Goal: Task Accomplishment & Management: Use online tool/utility

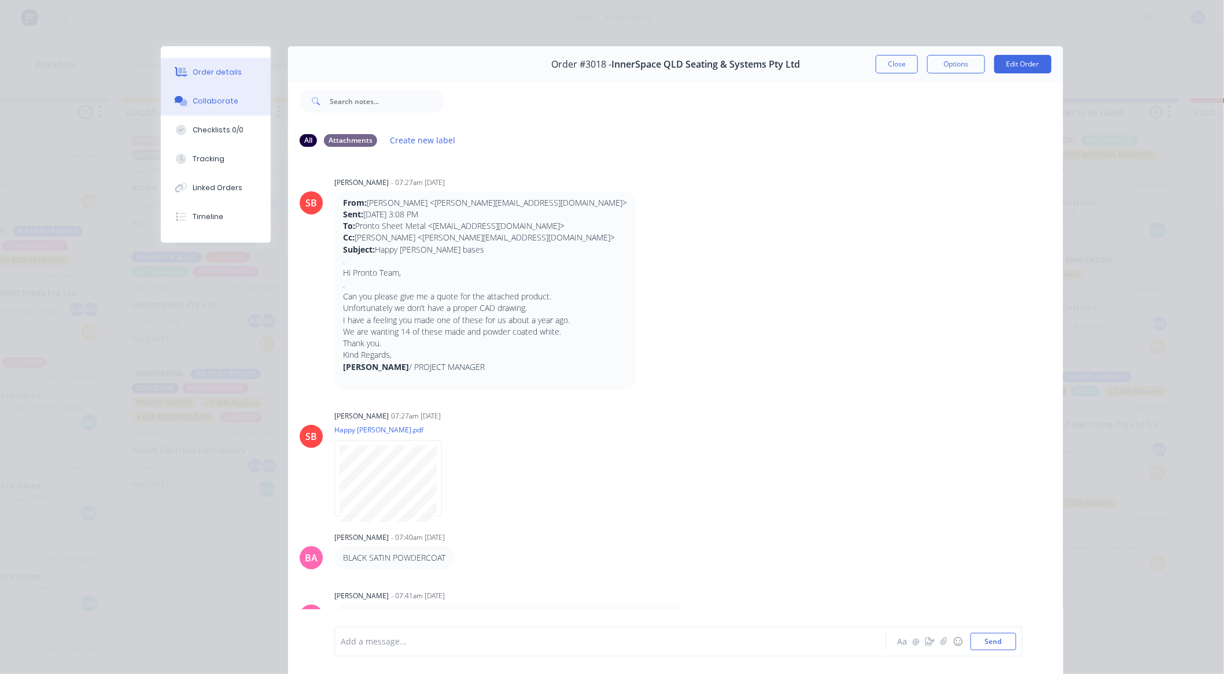
click at [200, 65] on button "Order details" at bounding box center [216, 72] width 110 height 29
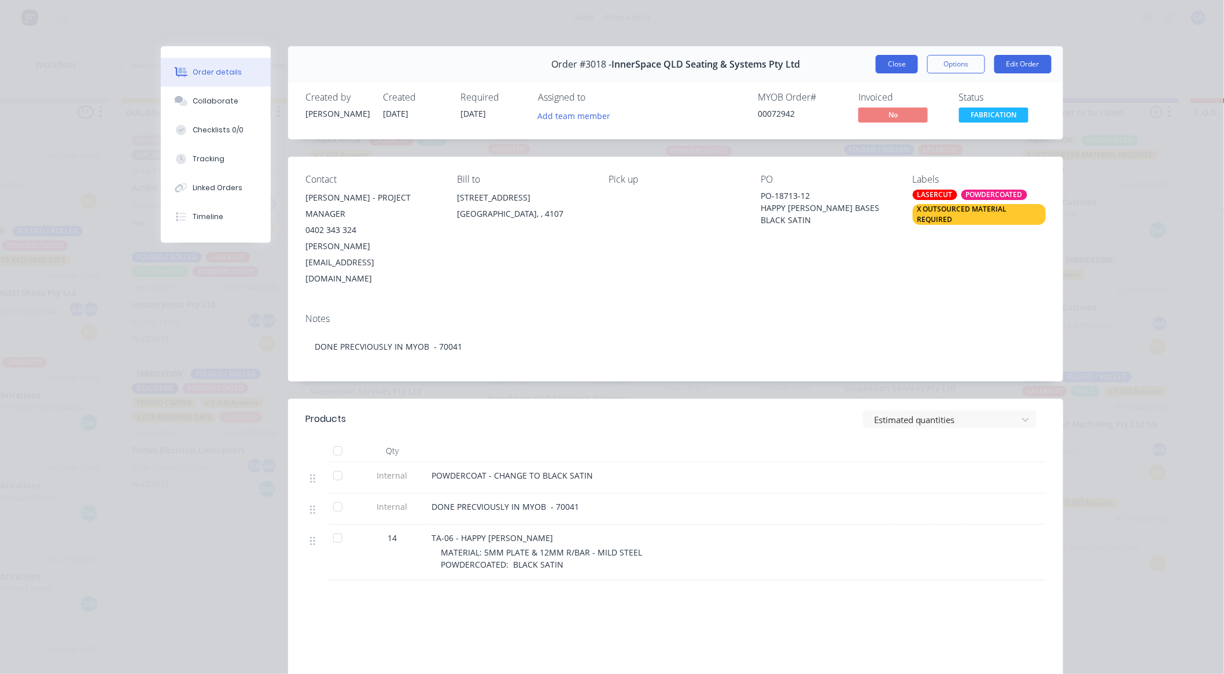
click at [894, 62] on button "Close" at bounding box center [897, 64] width 42 height 19
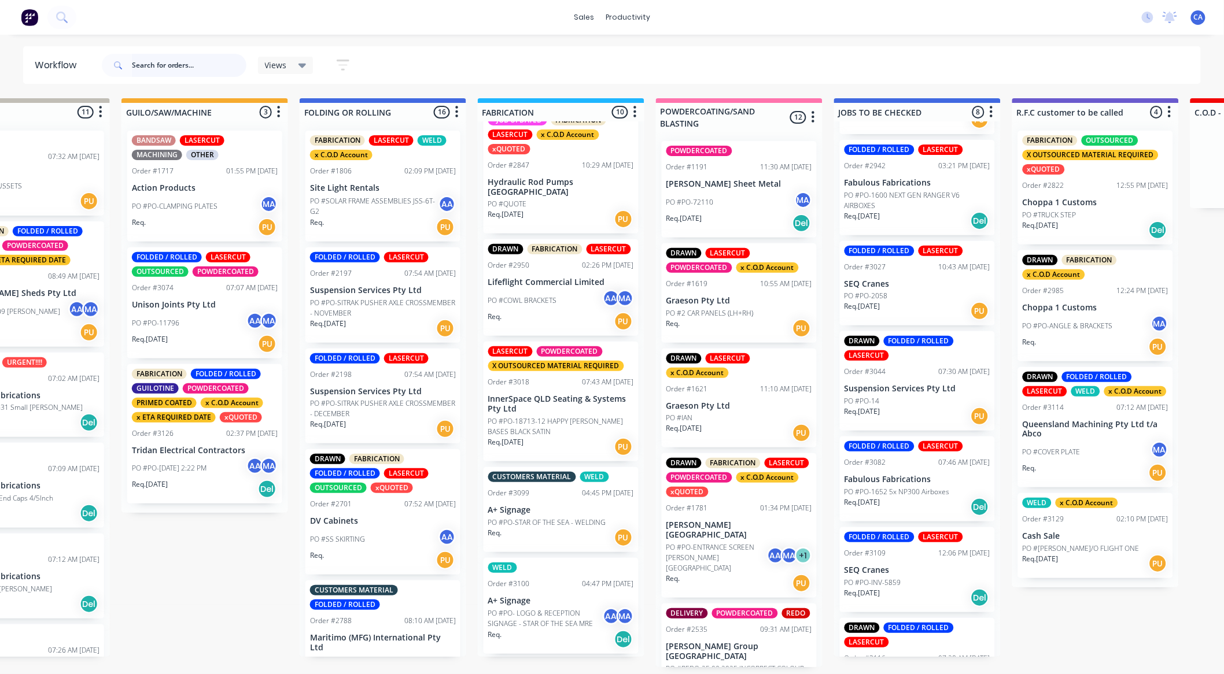
click at [187, 62] on input "text" at bounding box center [189, 65] width 115 height 23
type input "ozzie"
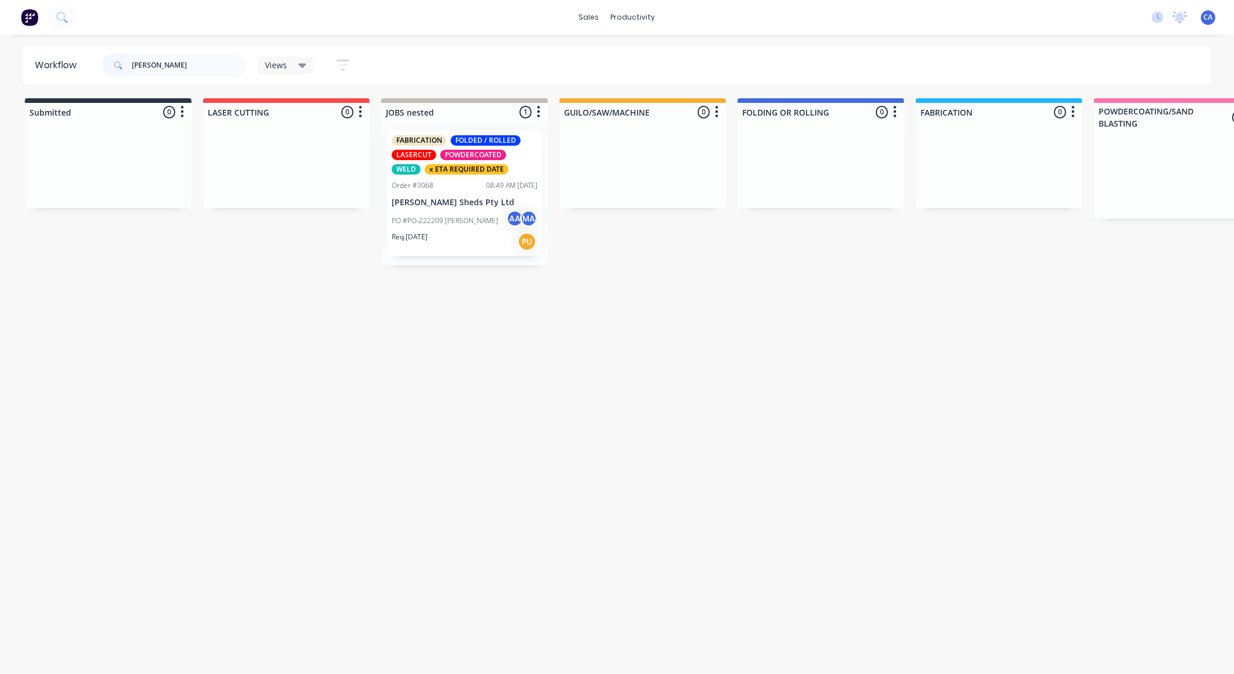
click at [479, 230] on div "PO #PO-222209 BERGER AA MA" at bounding box center [465, 221] width 146 height 22
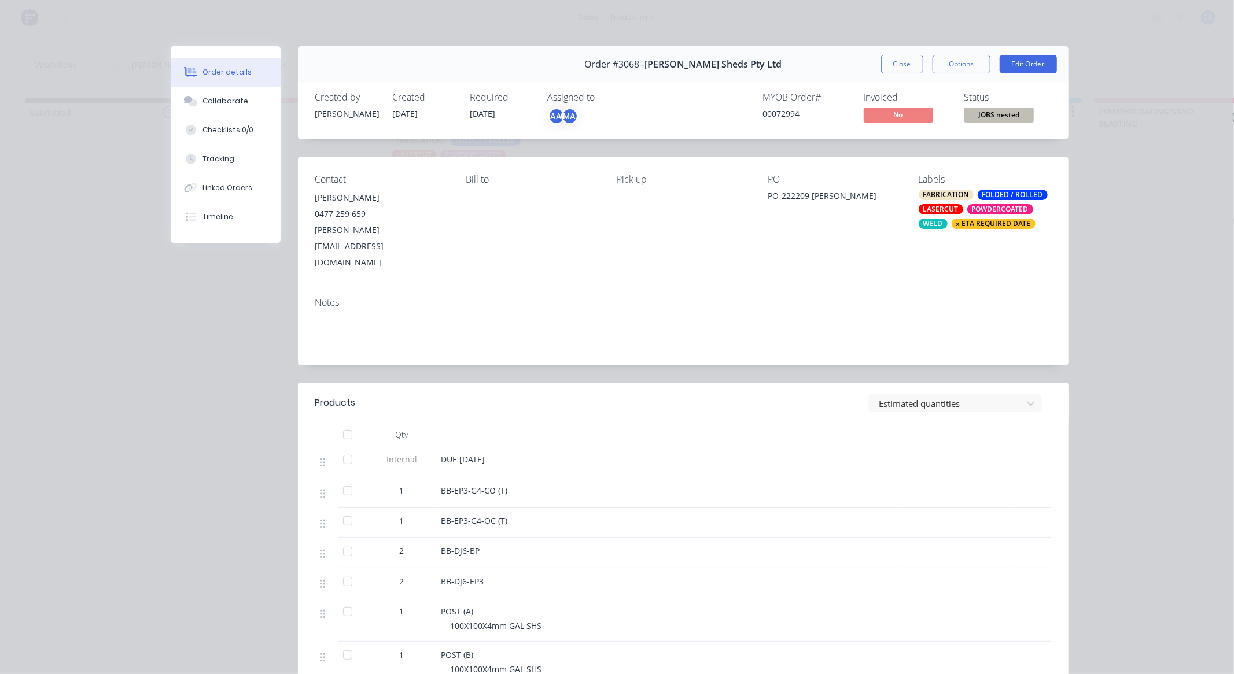
scroll to position [64, 0]
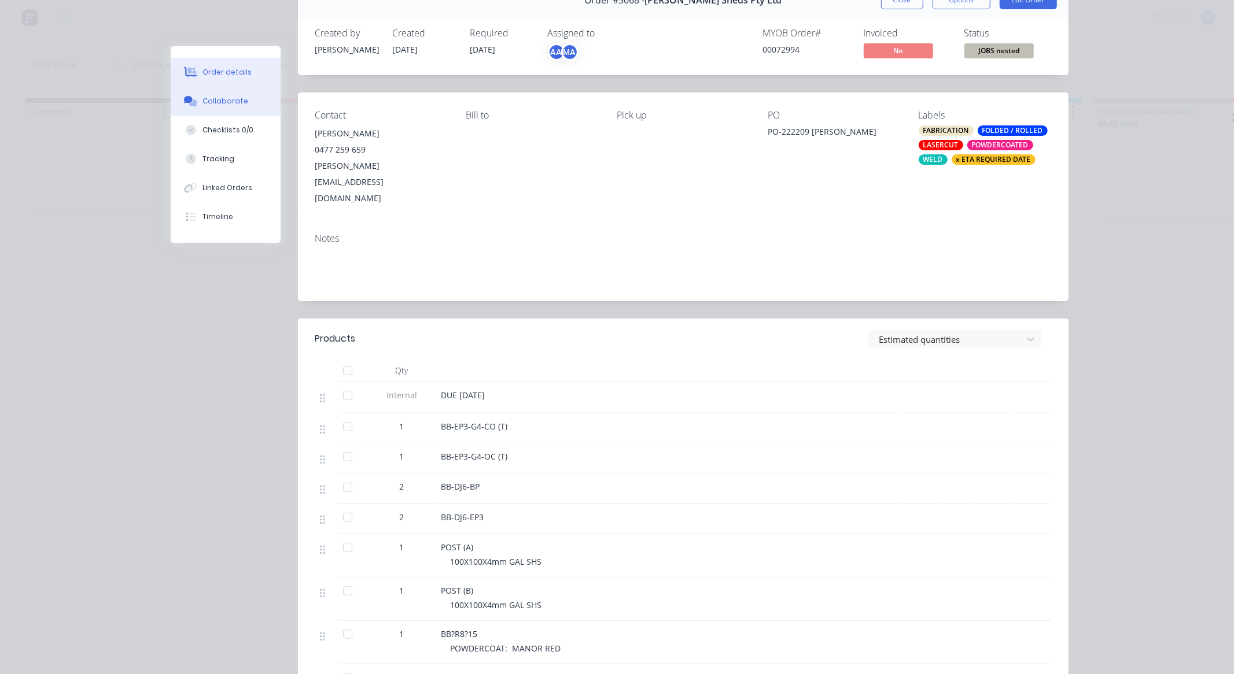
click at [243, 103] on button "Collaborate" at bounding box center [226, 101] width 110 height 29
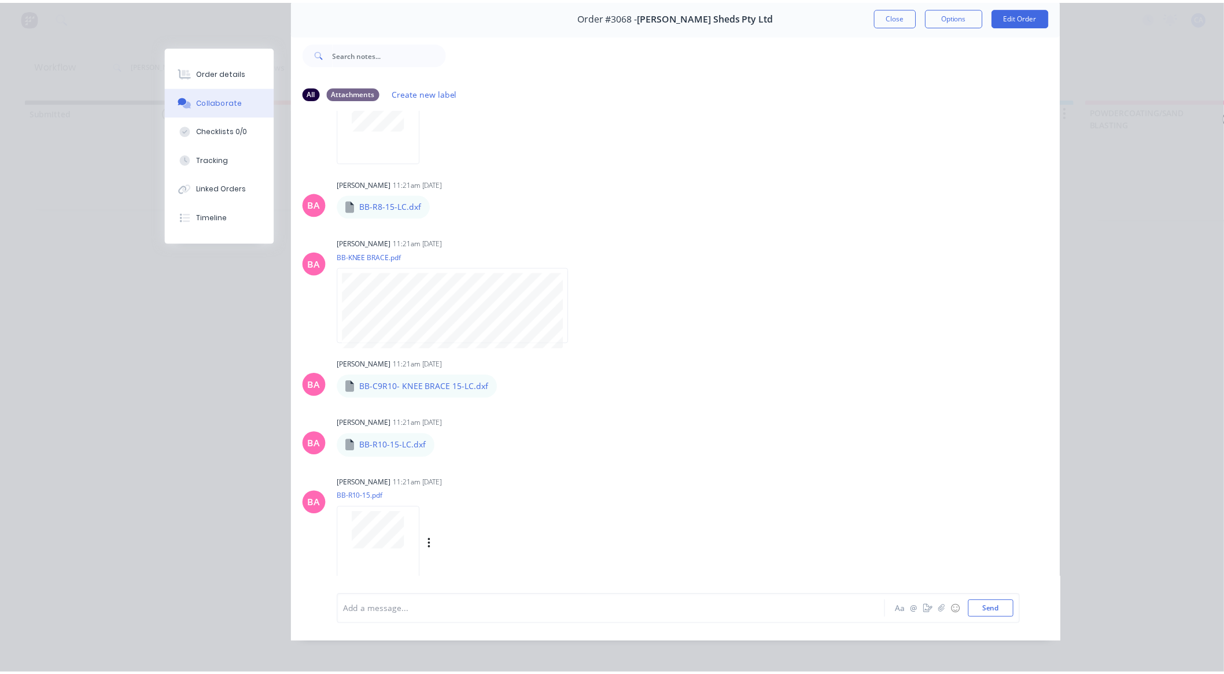
scroll to position [62, 0]
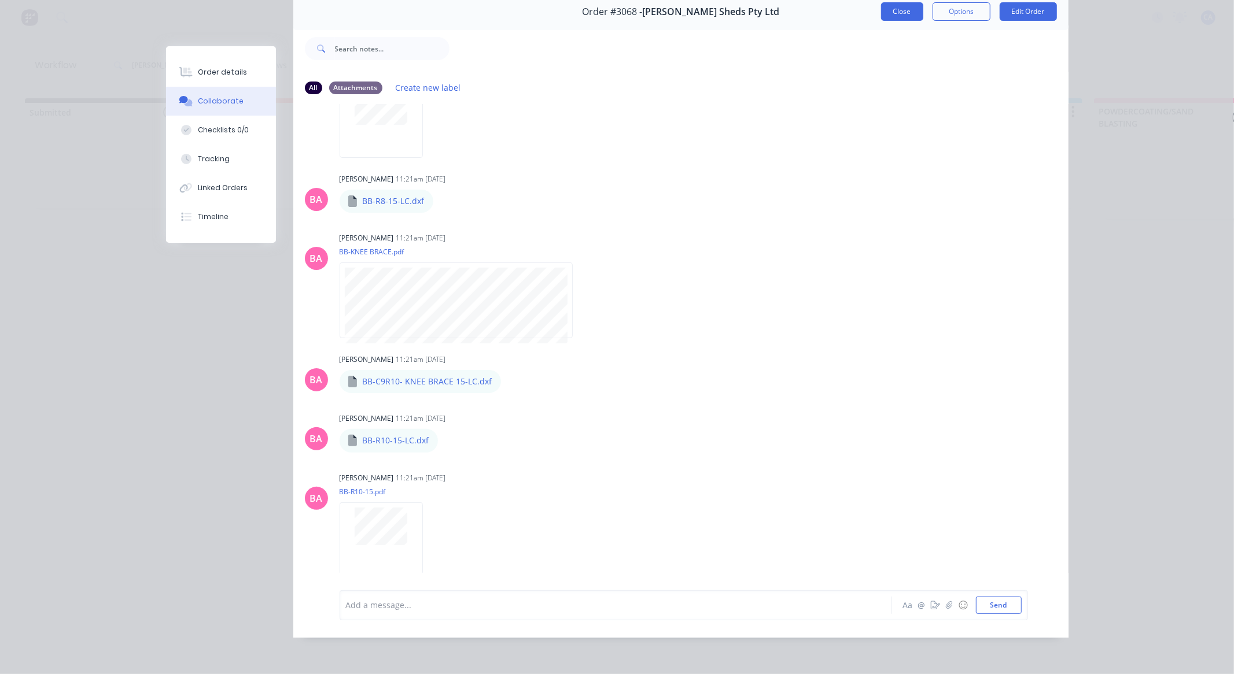
click at [895, 2] on button "Close" at bounding box center [902, 11] width 42 height 19
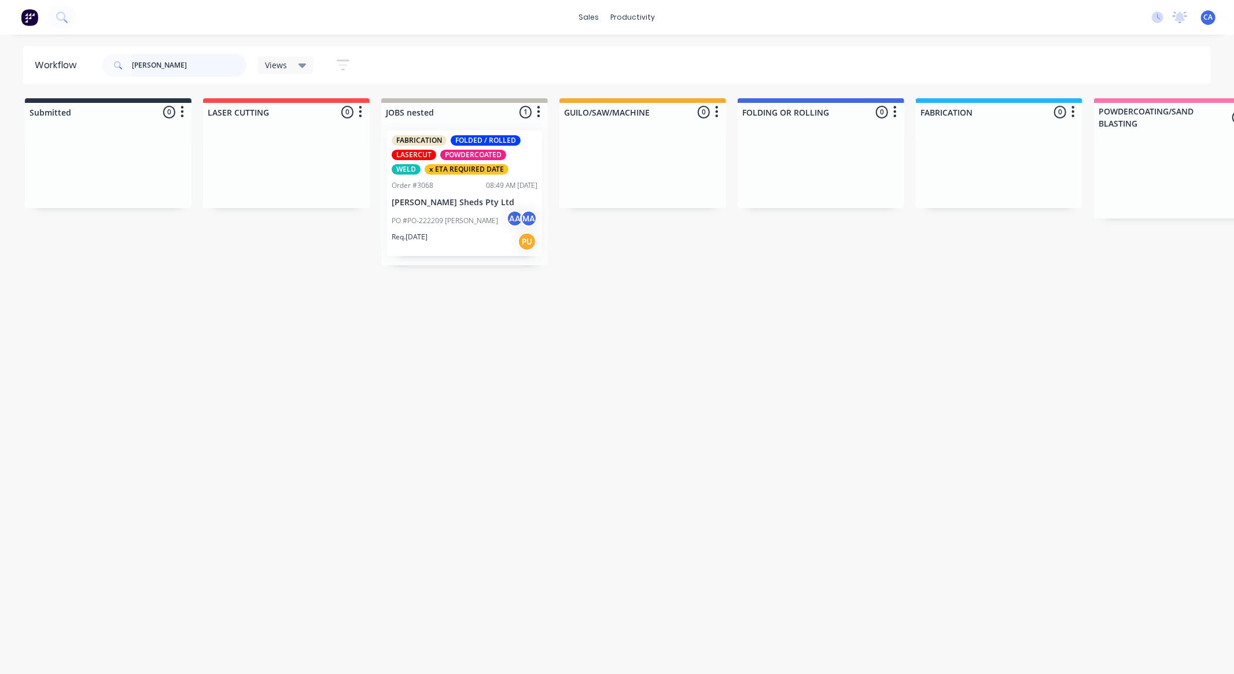
drag, startPoint x: 230, startPoint y: 71, endPoint x: 0, endPoint y: 43, distance: 231.3
click at [0, 58] on div "Workflow ozzie Views Save new view None (Default) edit Show/Hide statuses Show …" at bounding box center [617, 65] width 1234 height 38
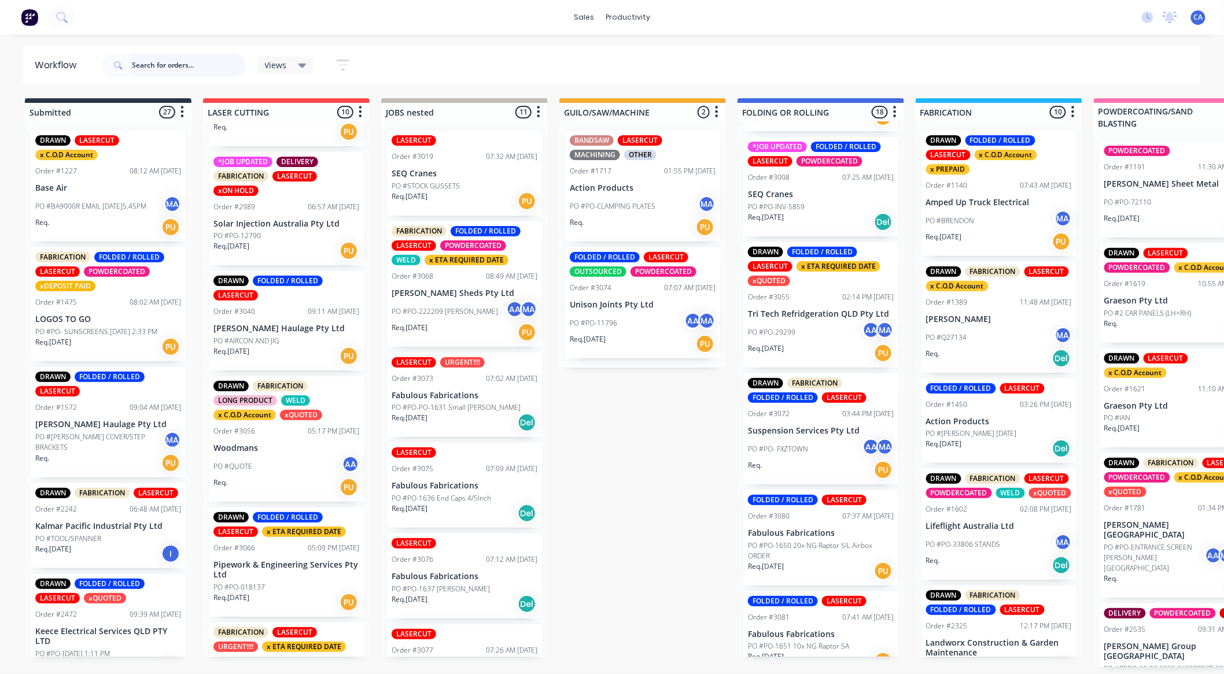
scroll to position [257, 0]
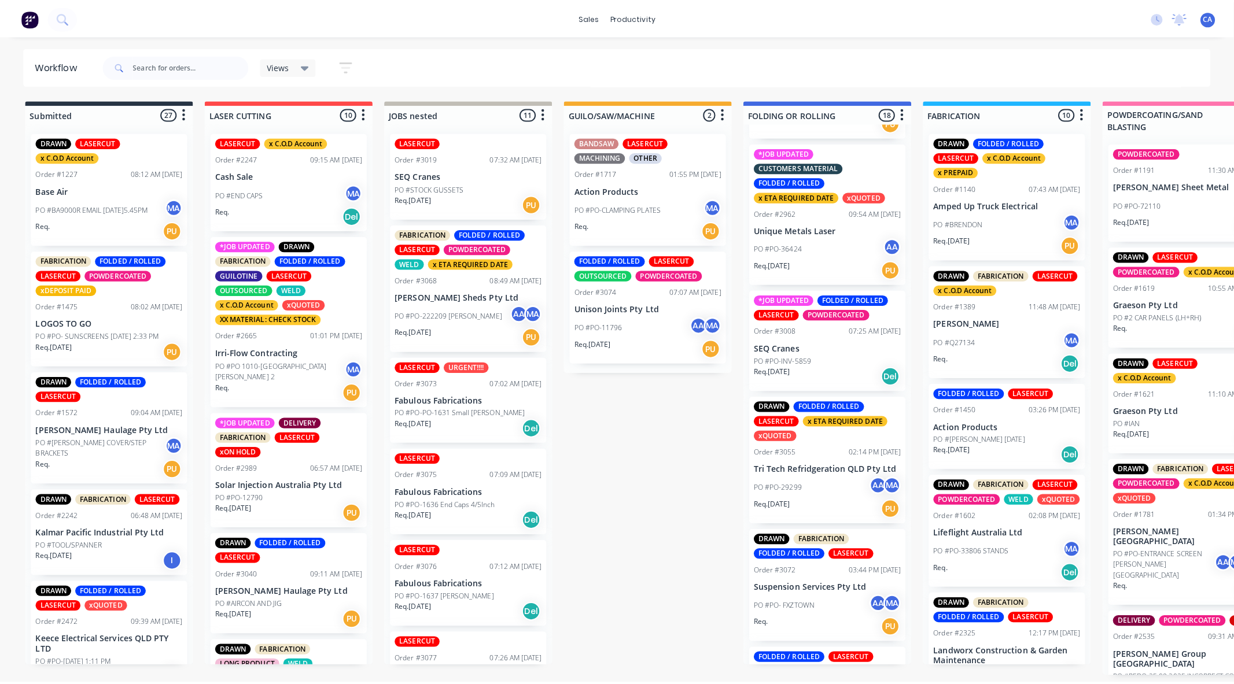
scroll to position [771, 0]
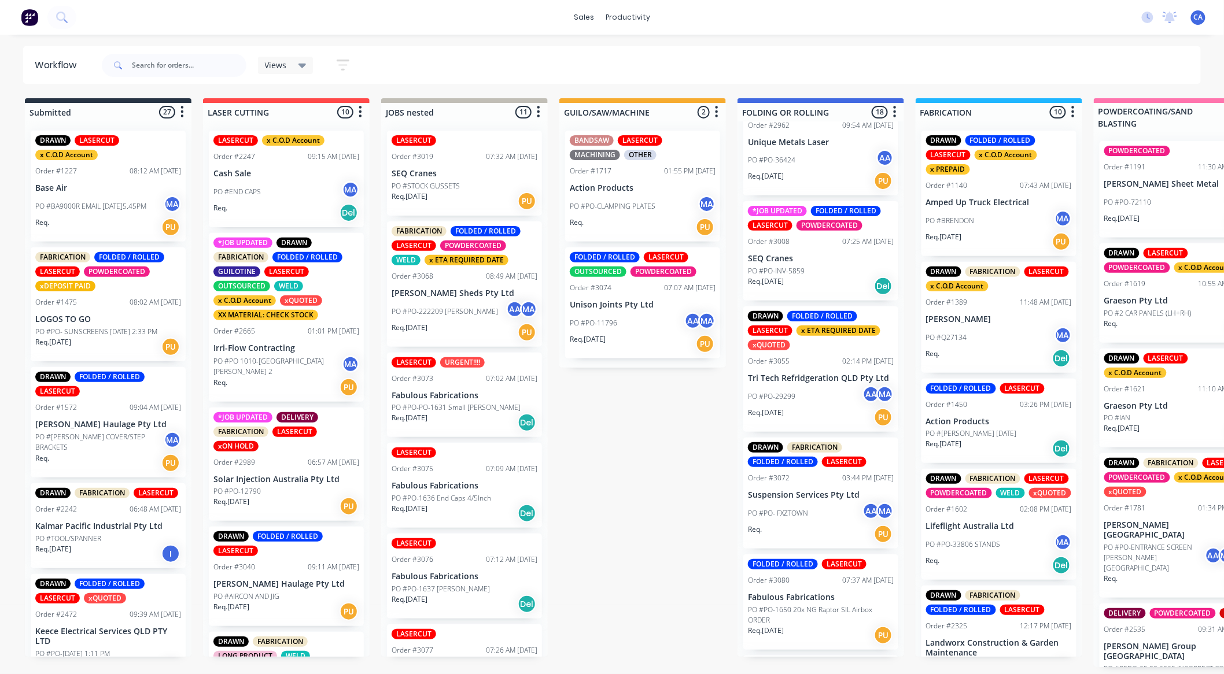
click at [842, 362] on div "02:14 PM [DATE]" at bounding box center [867, 361] width 51 height 10
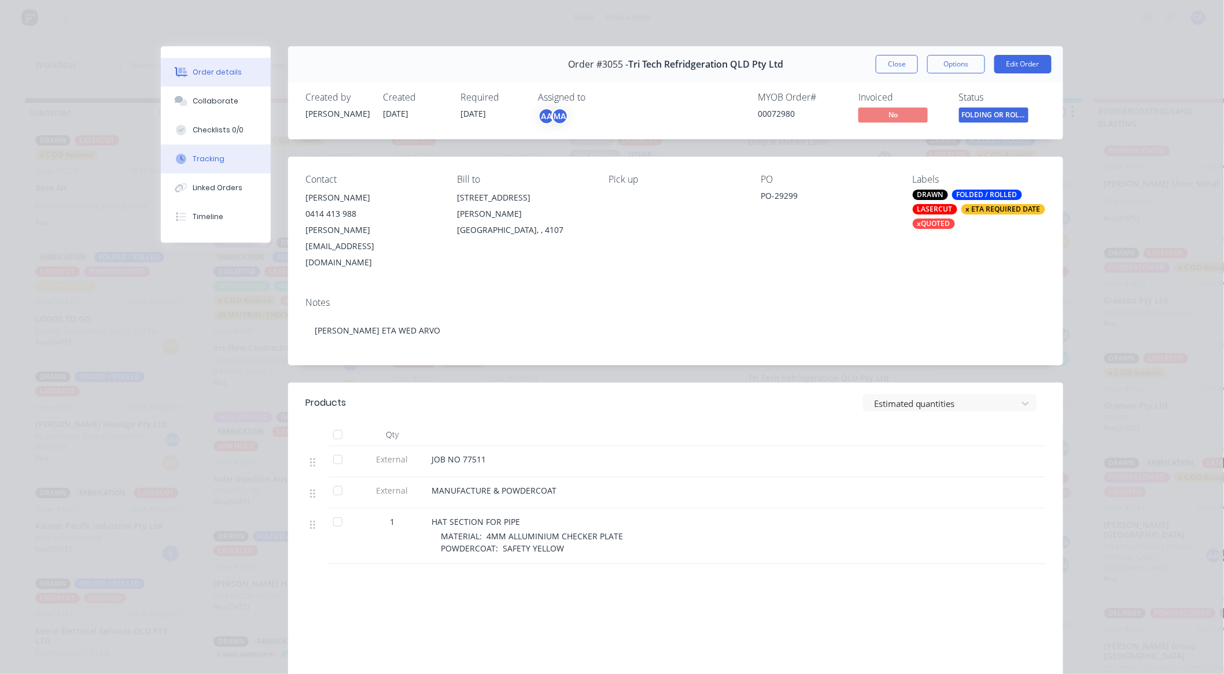
drag, startPoint x: 213, startPoint y: 162, endPoint x: 227, endPoint y: 155, distance: 15.5
click at [214, 161] on div "Tracking" at bounding box center [209, 159] width 32 height 10
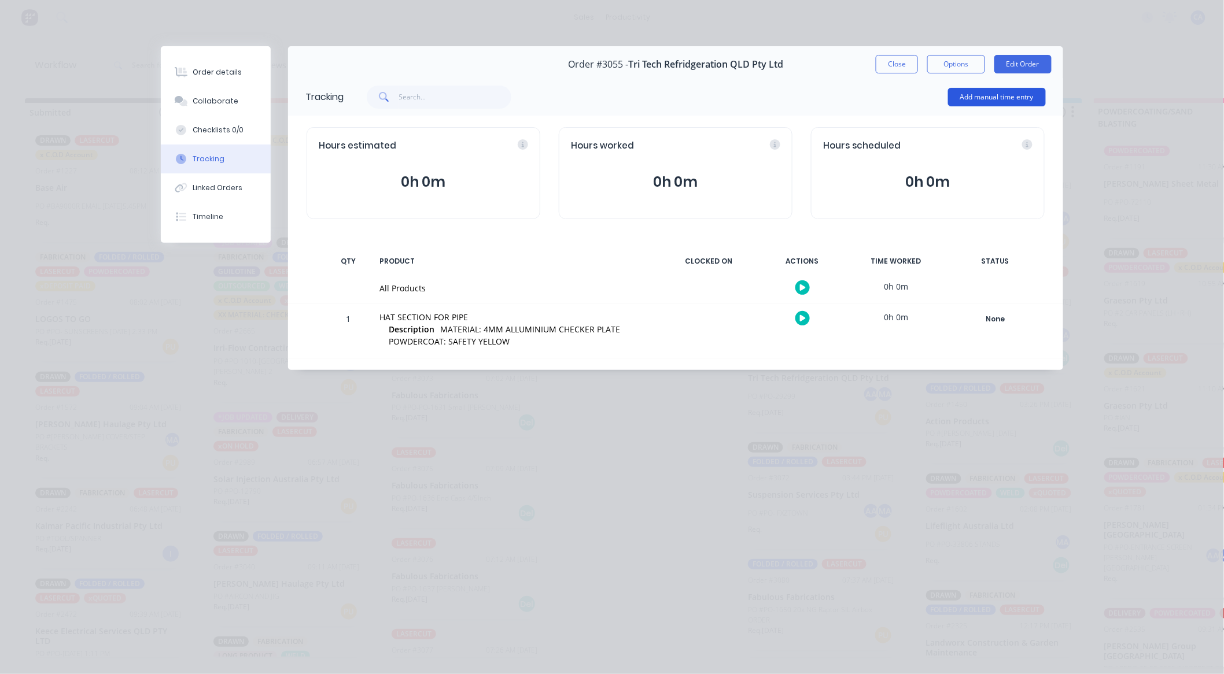
click at [990, 94] on button "Add manual time entry" at bounding box center [997, 97] width 98 height 19
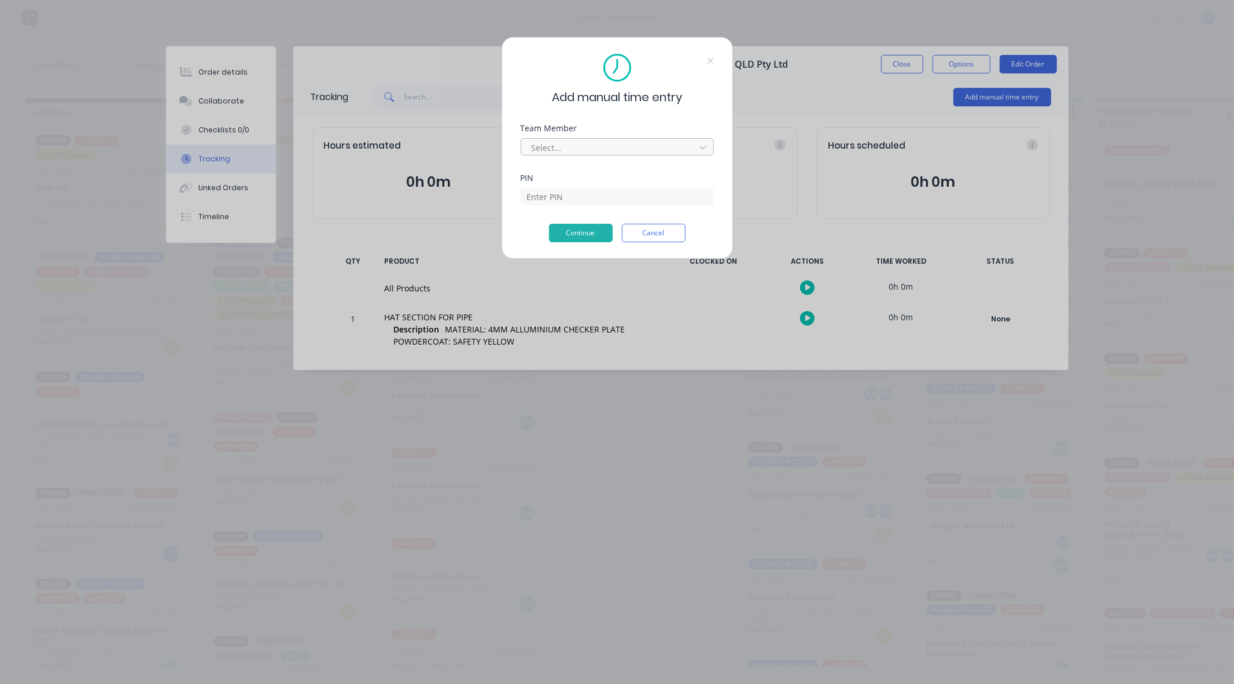
click at [594, 149] on div at bounding box center [609, 148] width 158 height 14
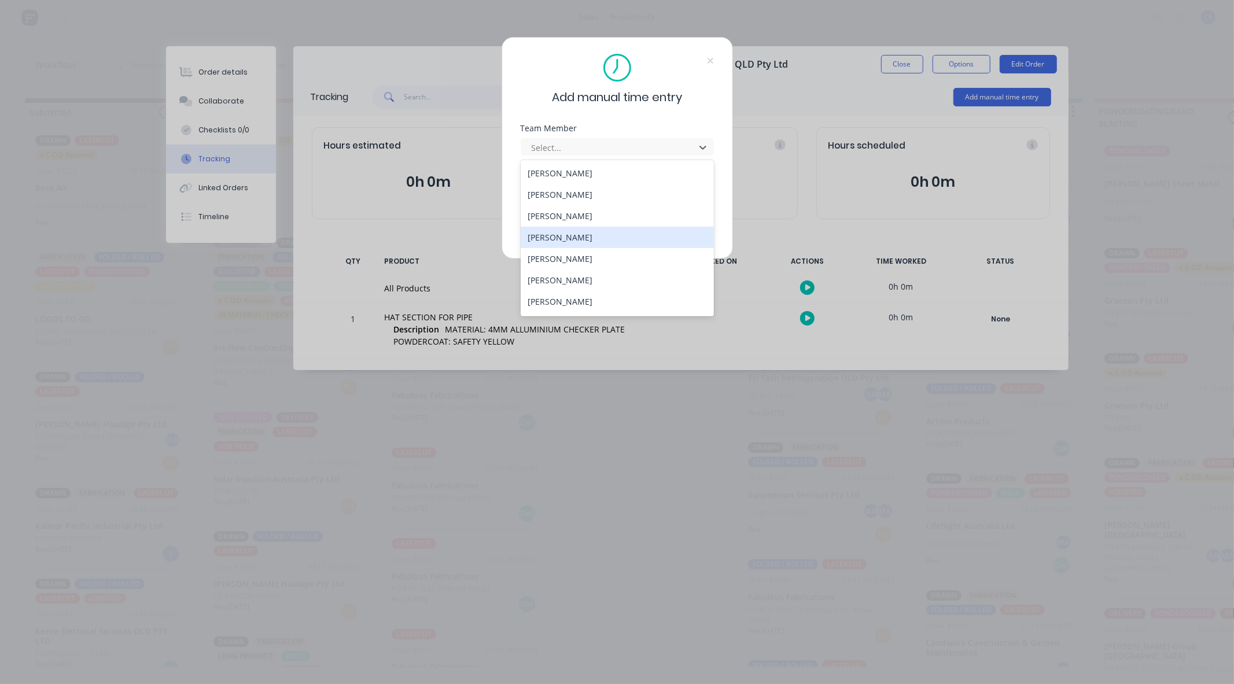
click at [569, 234] on div "[PERSON_NAME]" at bounding box center [616, 237] width 193 height 21
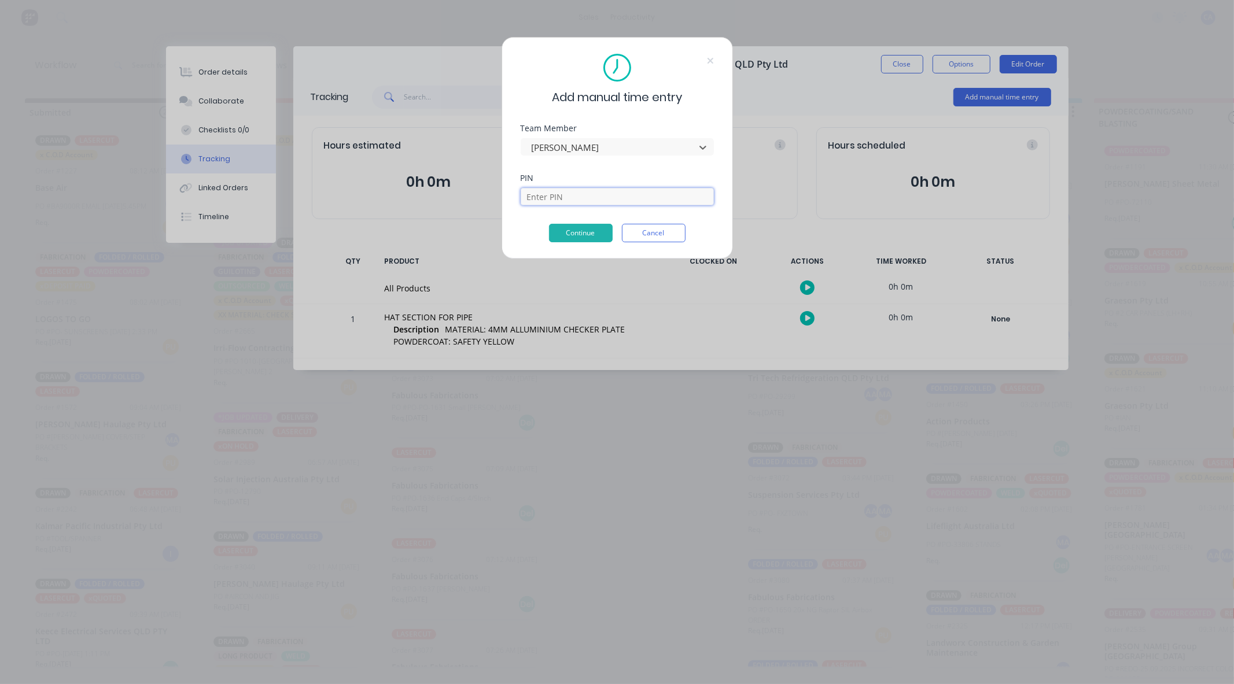
click at [569, 194] on input at bounding box center [616, 196] width 193 height 17
type input "0000"
click at [587, 228] on button "Continue" at bounding box center [581, 233] width 64 height 19
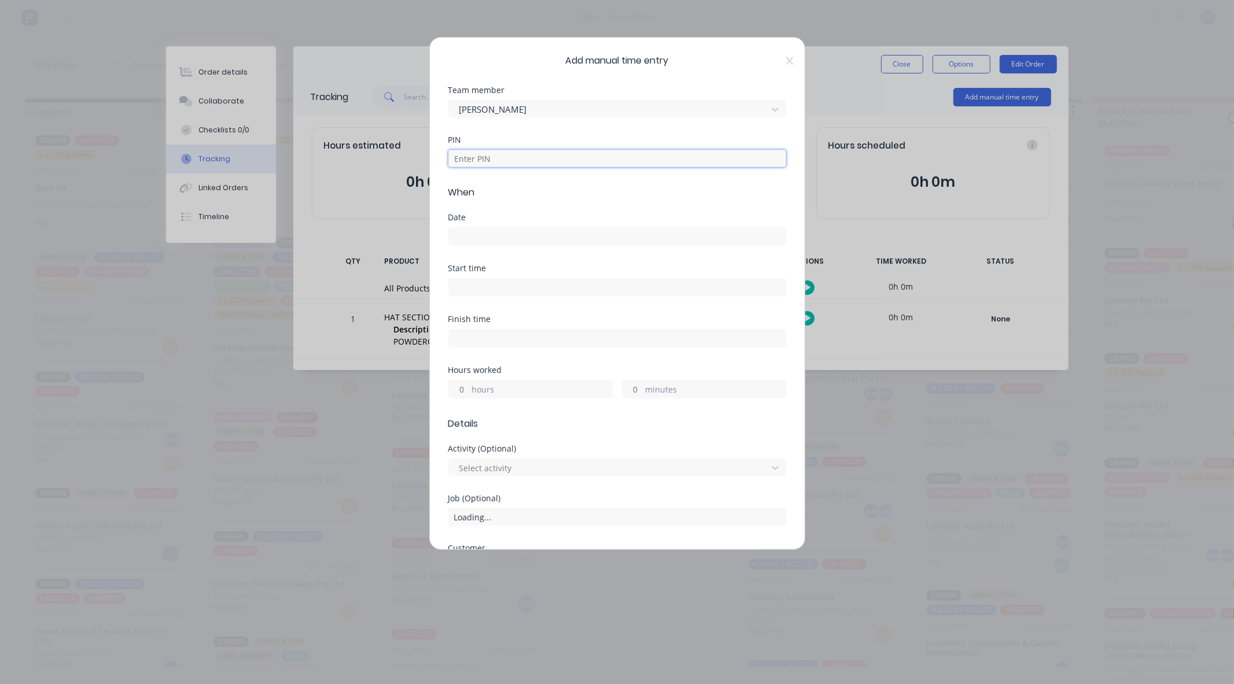
click at [536, 153] on input at bounding box center [617, 158] width 338 height 17
type input "0000"
click at [634, 392] on input "minutes" at bounding box center [632, 389] width 20 height 17
type input "30"
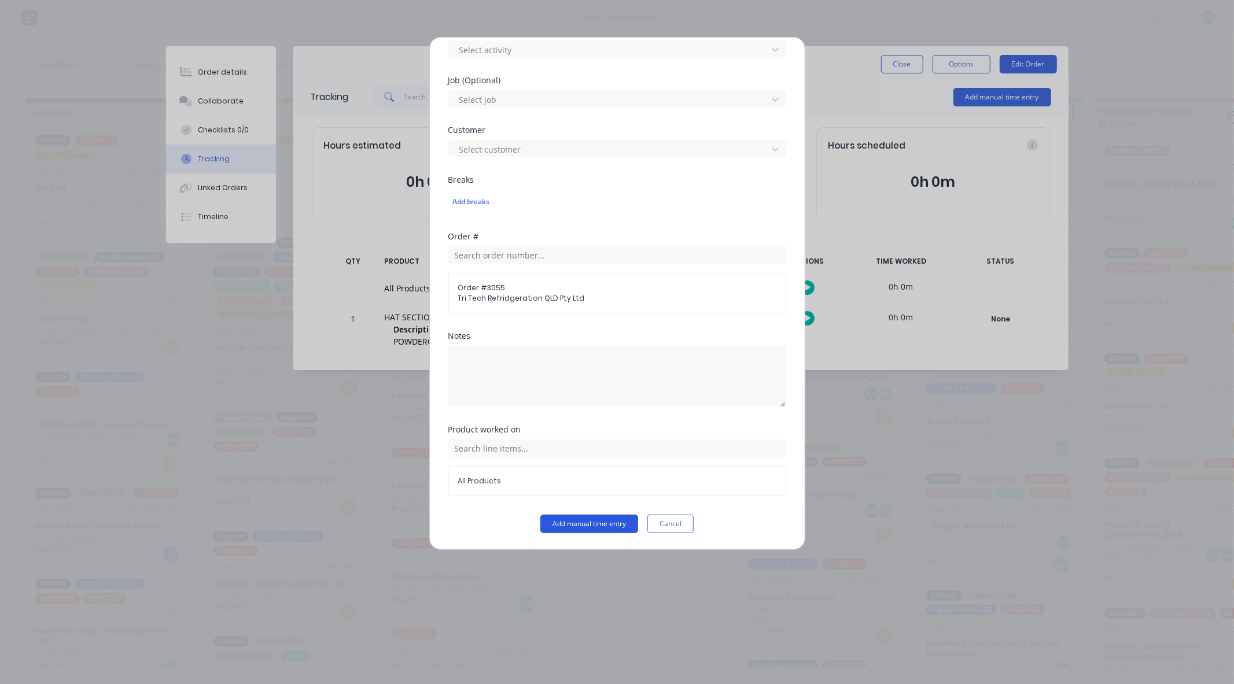
click at [606, 519] on button "Add manual time entry" at bounding box center [589, 524] width 98 height 19
click at [606, 516] on button "Add manual time entry" at bounding box center [589, 524] width 98 height 19
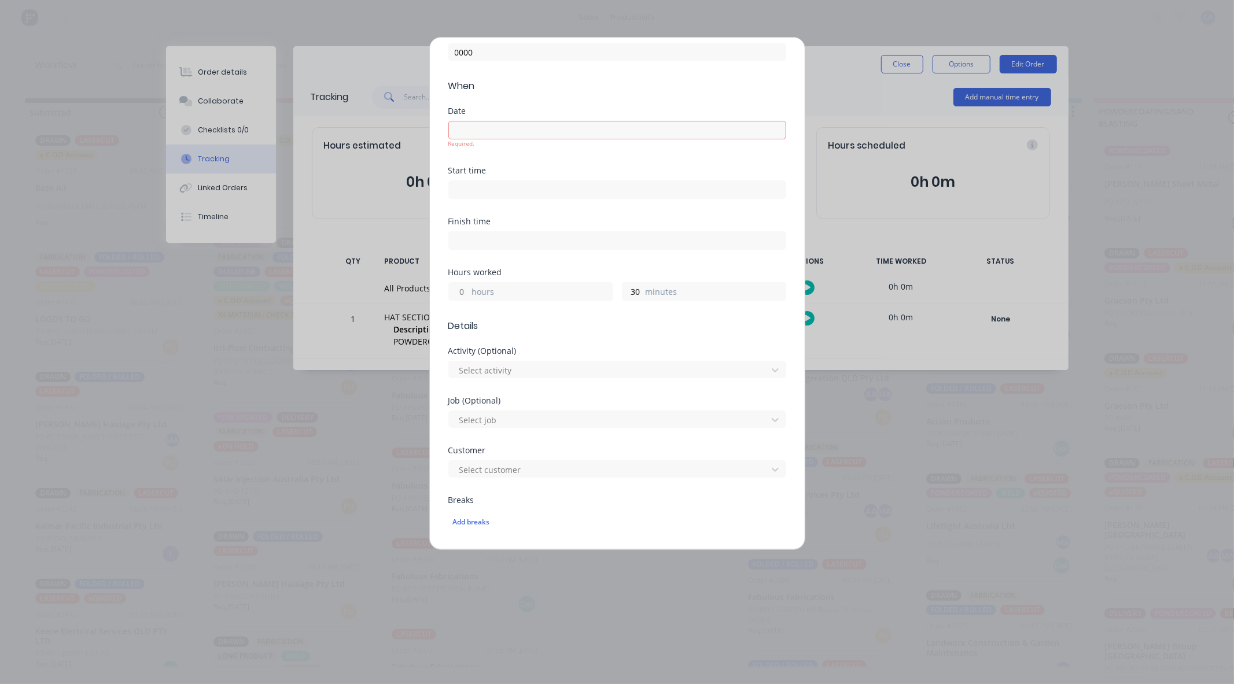
scroll to position [0, 0]
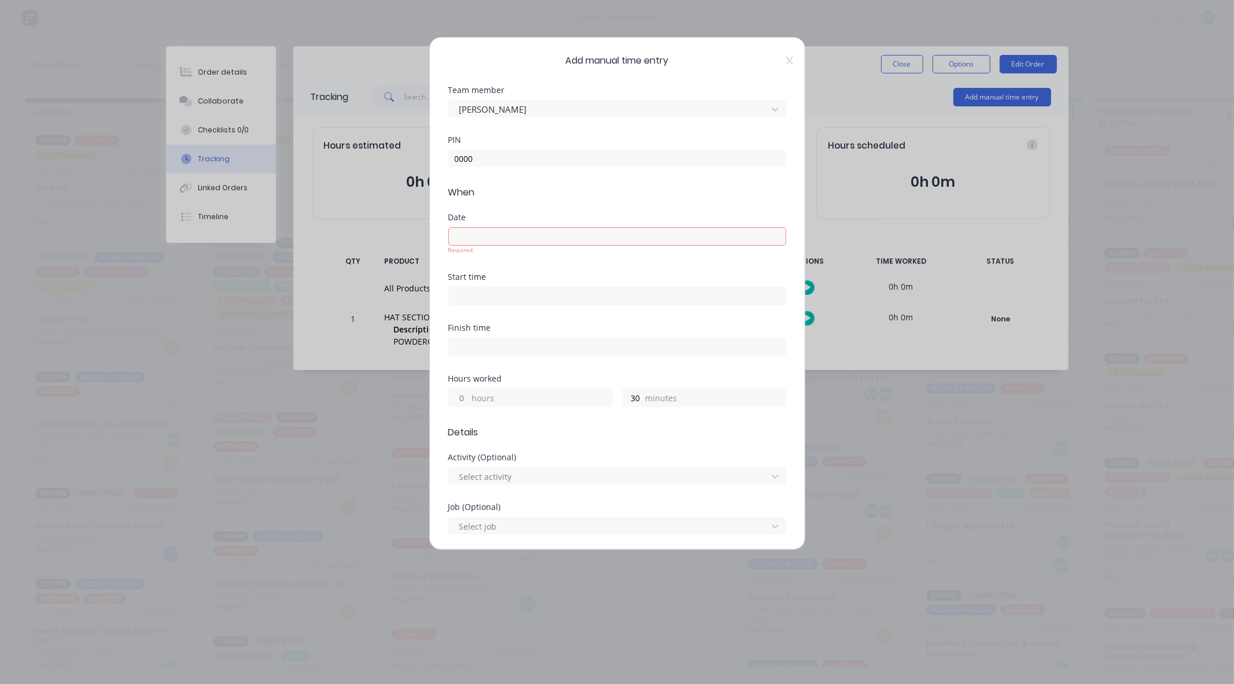
click at [548, 242] on input at bounding box center [617, 236] width 337 height 17
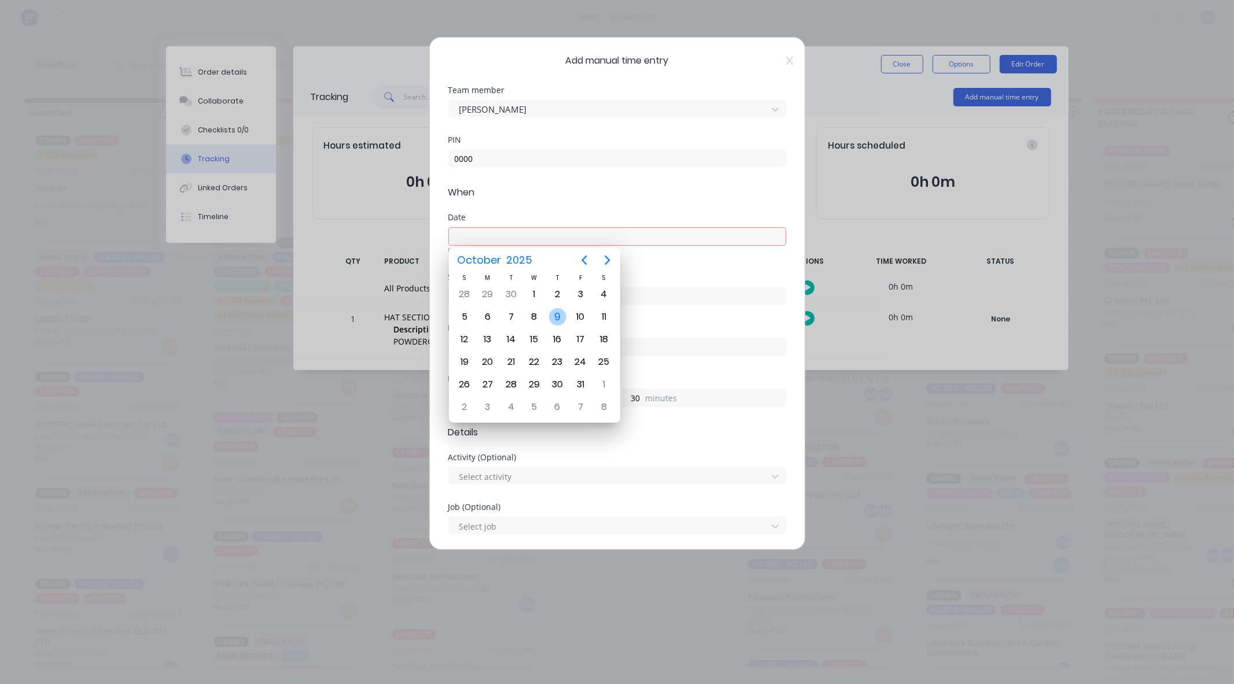
click at [551, 314] on div "9" at bounding box center [557, 316] width 17 height 17
type input "[DATE]"
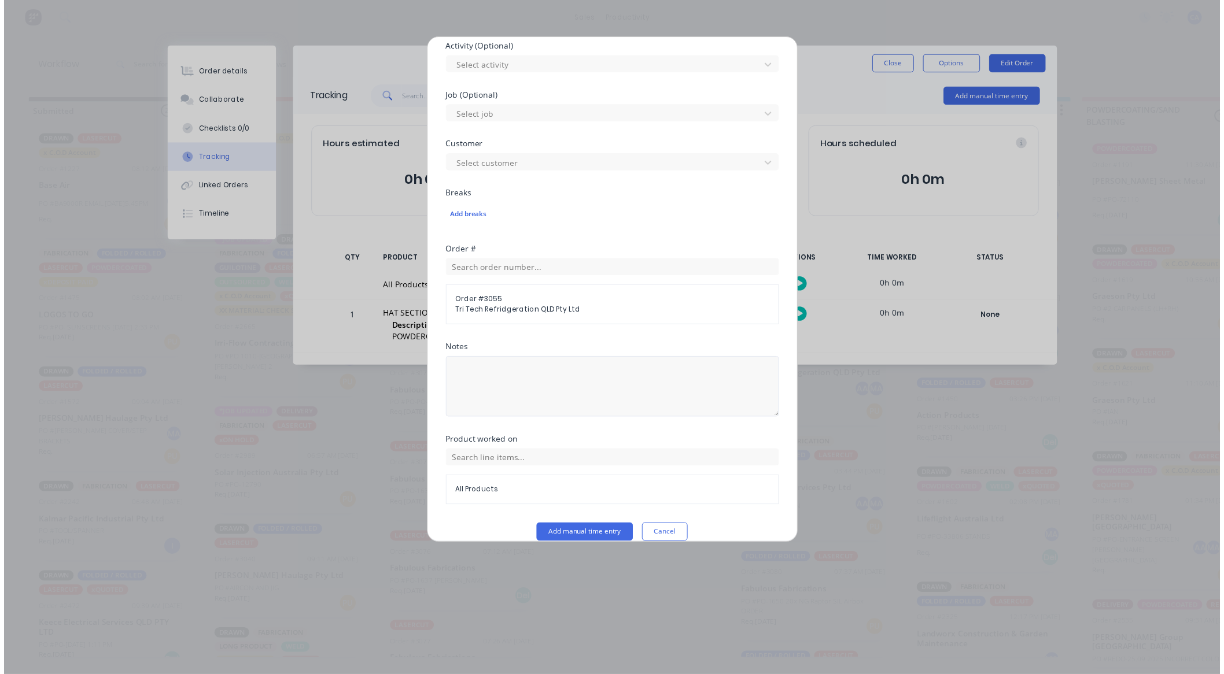
scroll to position [418, 0]
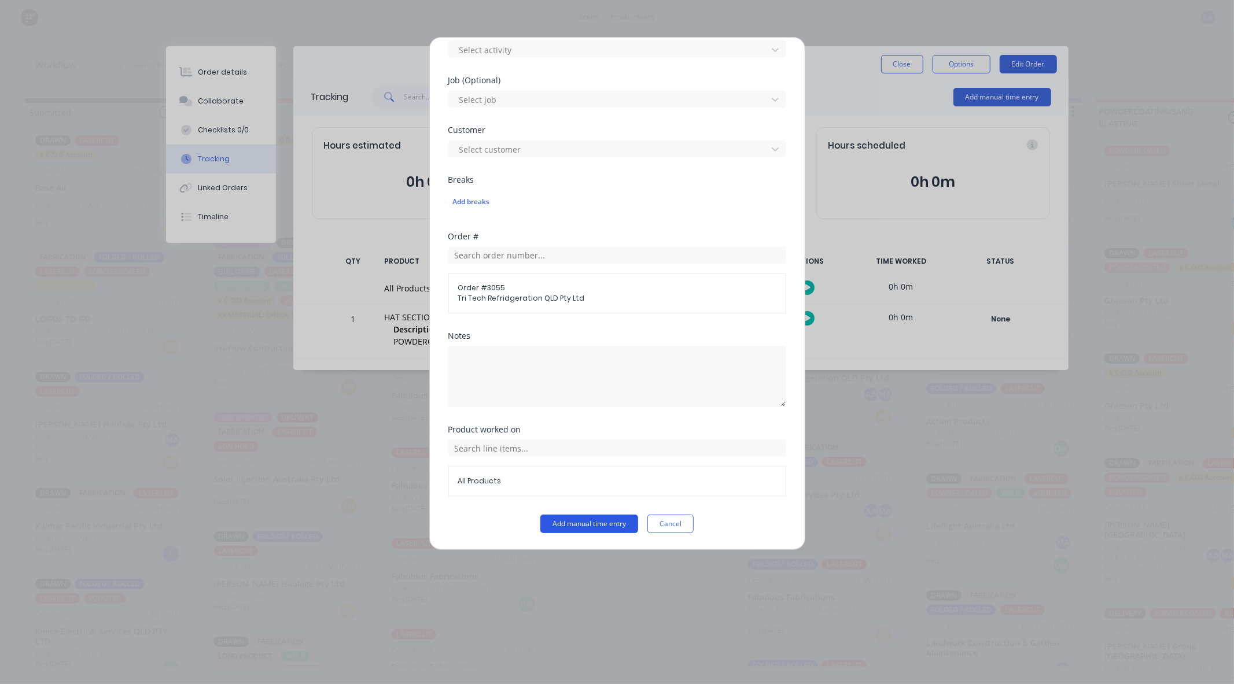
click at [602, 524] on button "Add manual time entry" at bounding box center [589, 524] width 98 height 19
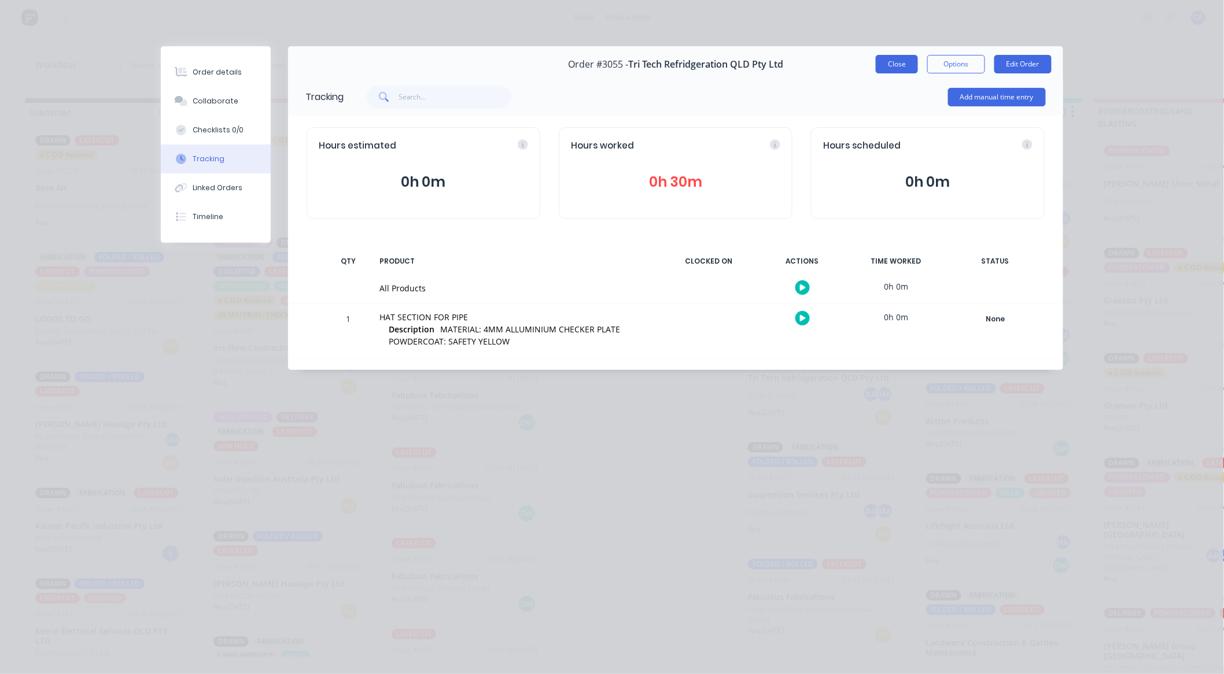
click at [900, 61] on button "Close" at bounding box center [897, 64] width 42 height 19
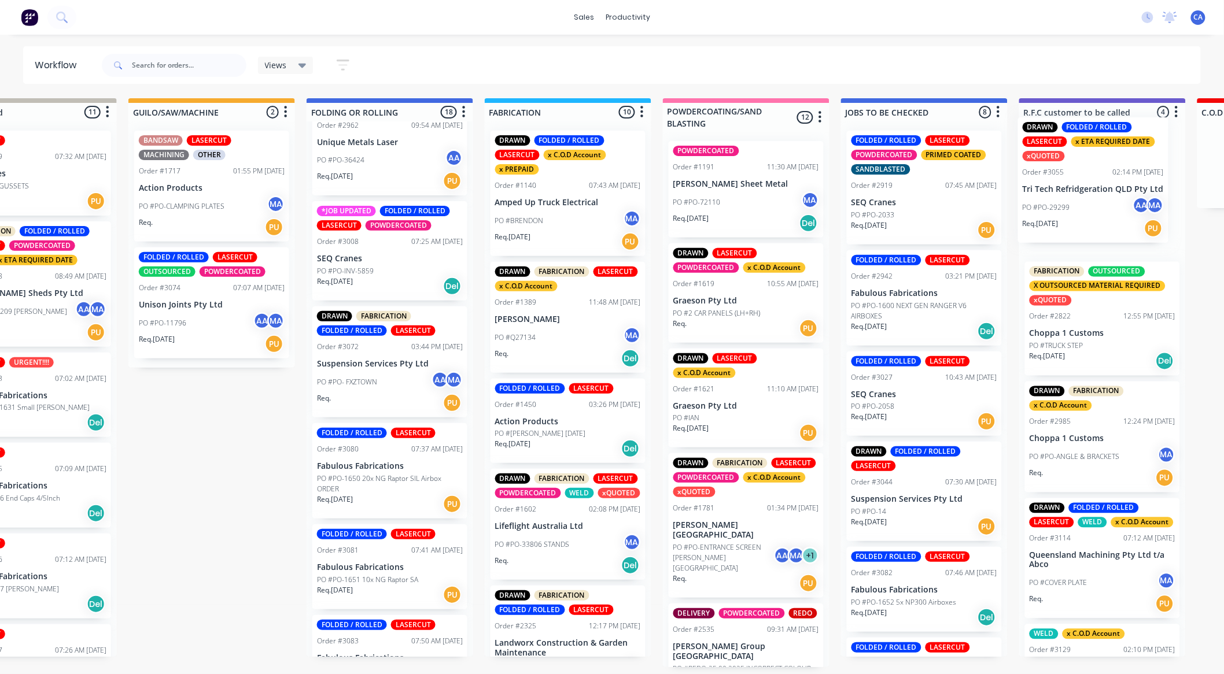
scroll to position [0, 434]
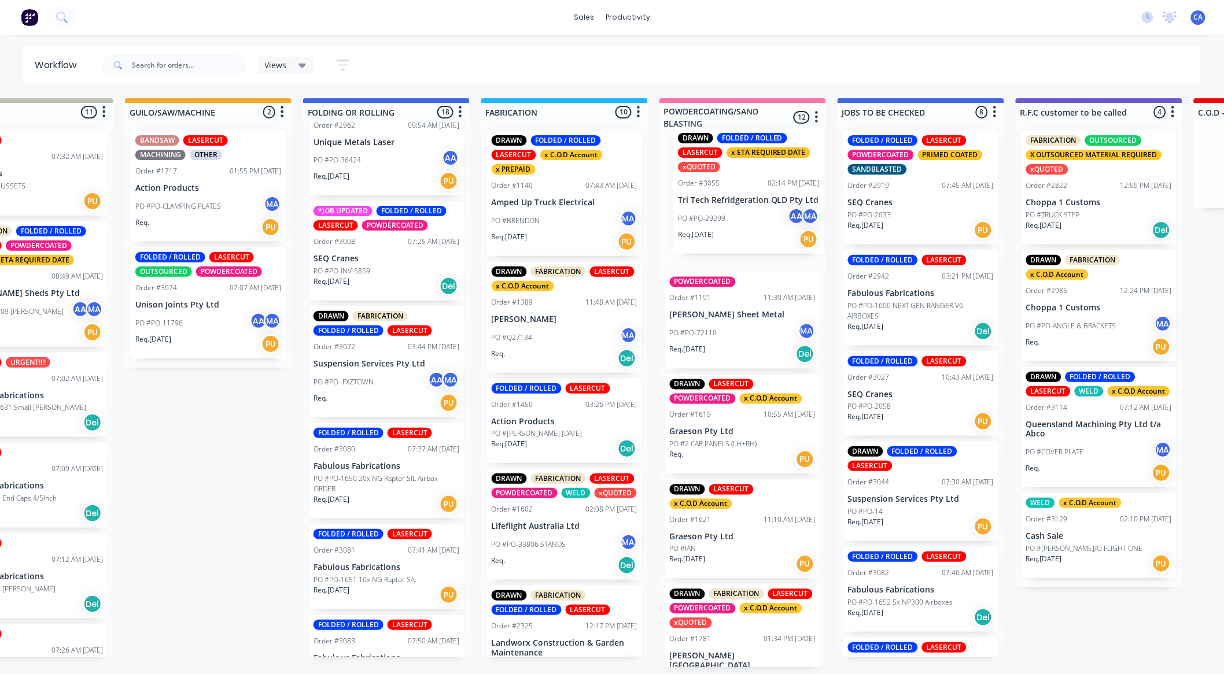
drag, startPoint x: 802, startPoint y: 379, endPoint x: 735, endPoint y: 204, distance: 187.4
click at [735, 204] on div "Submitted 27 Sort By Created date Required date Order number Customer name Most…" at bounding box center [1108, 382] width 3103 height 569
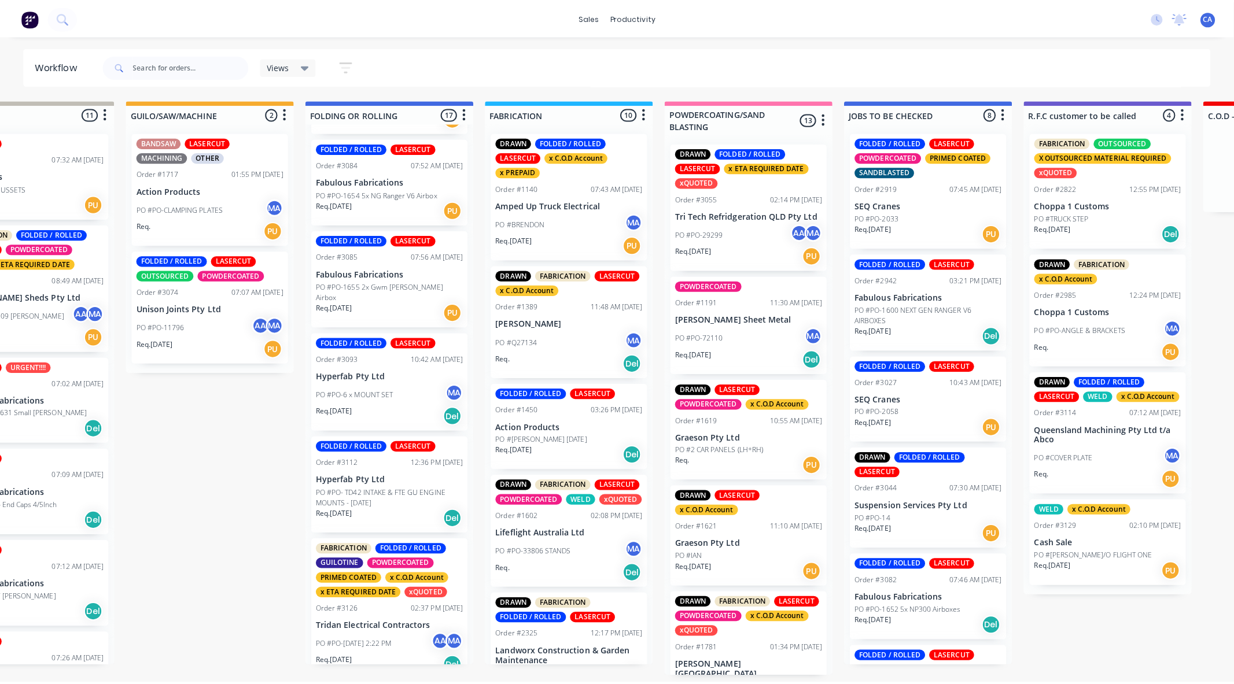
scroll to position [1342, 0]
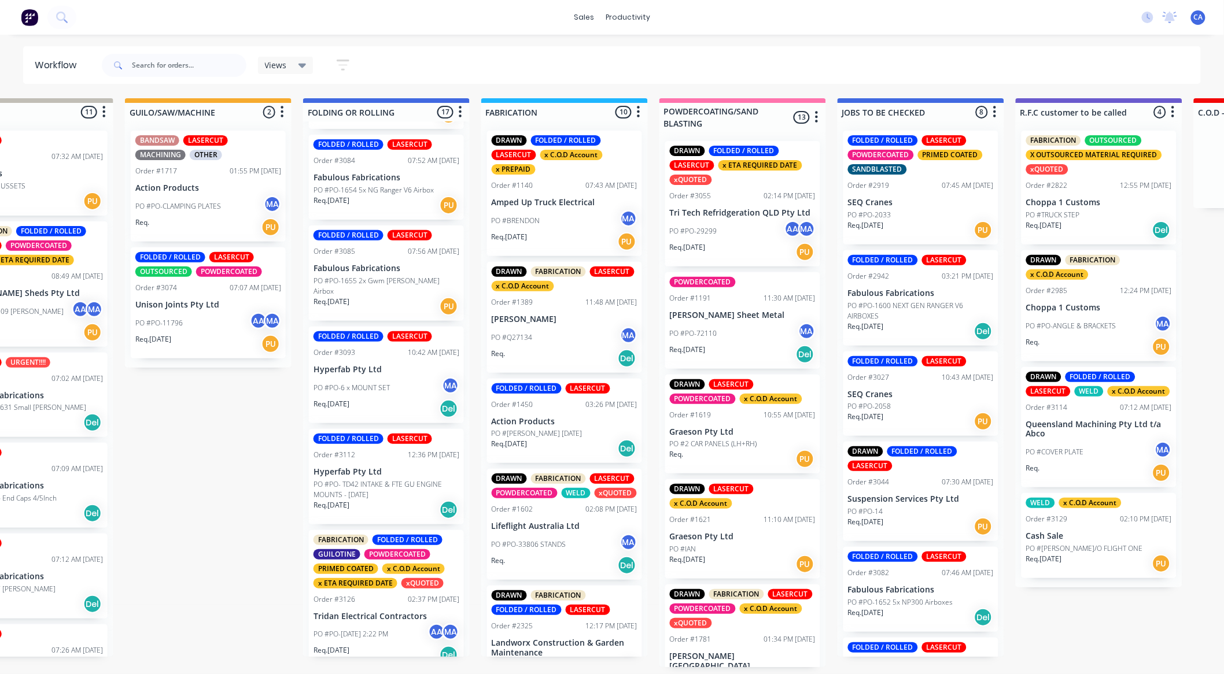
click at [351, 578] on div "x ETA REQUIRED DATE" at bounding box center [355, 583] width 84 height 10
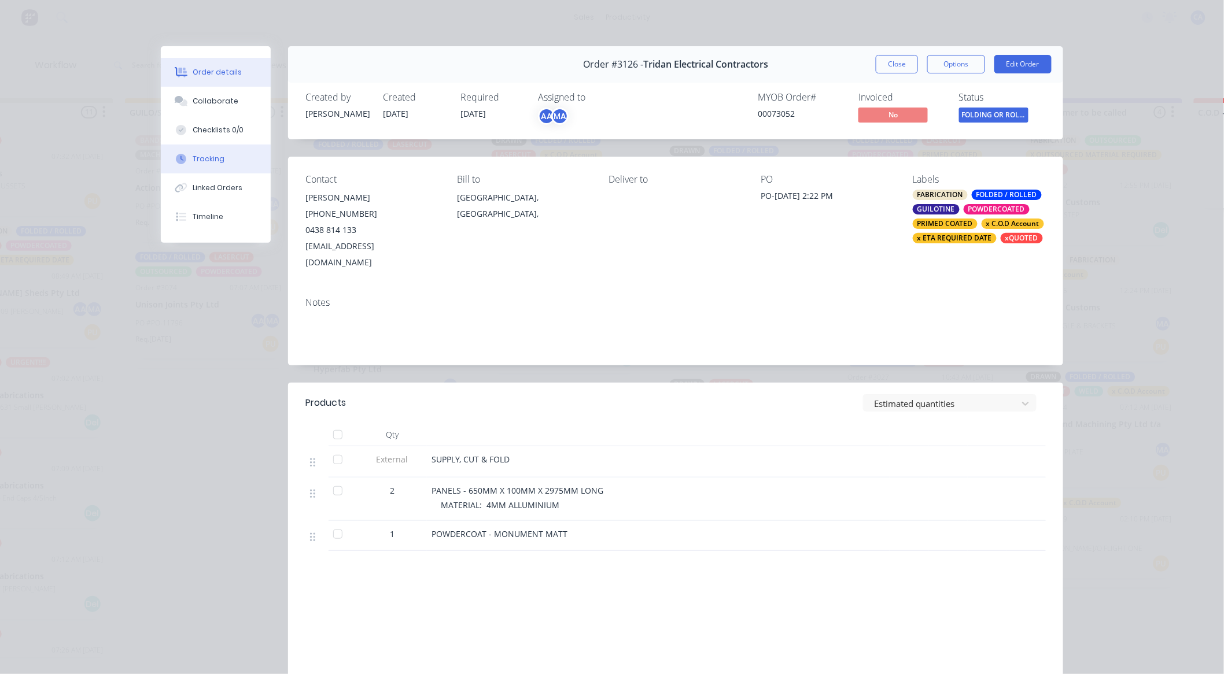
click at [216, 161] on div "Tracking" at bounding box center [209, 159] width 32 height 10
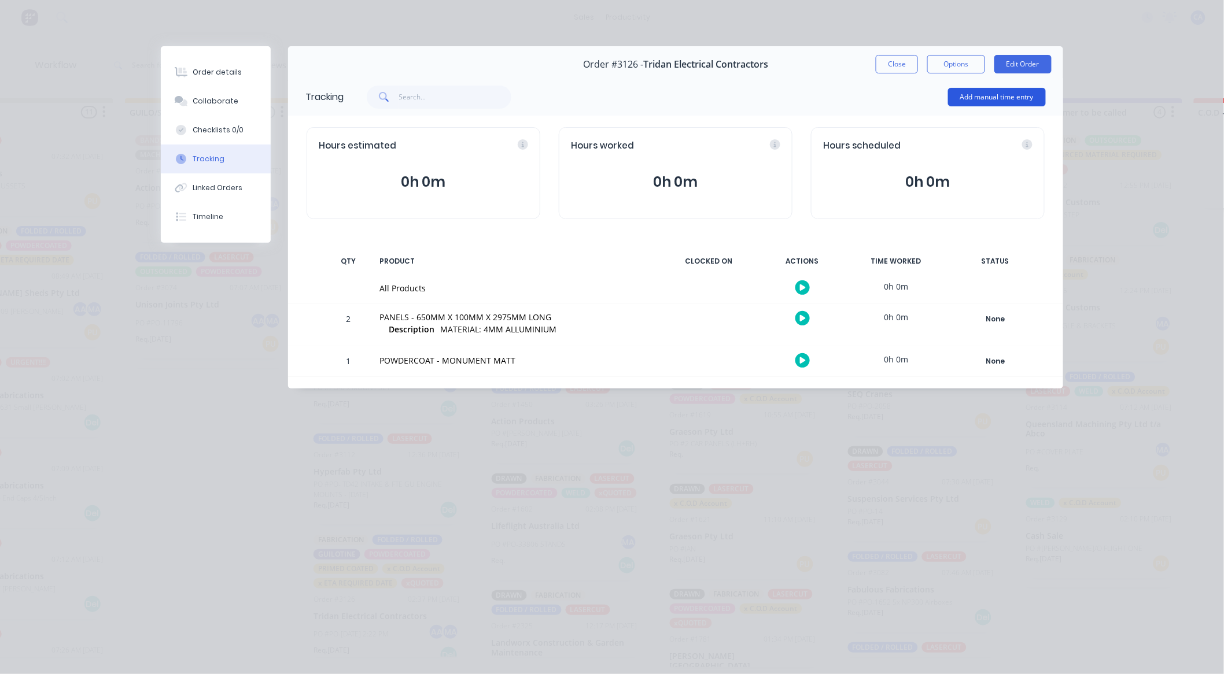
click at [951, 91] on button "Add manual time entry" at bounding box center [997, 97] width 98 height 19
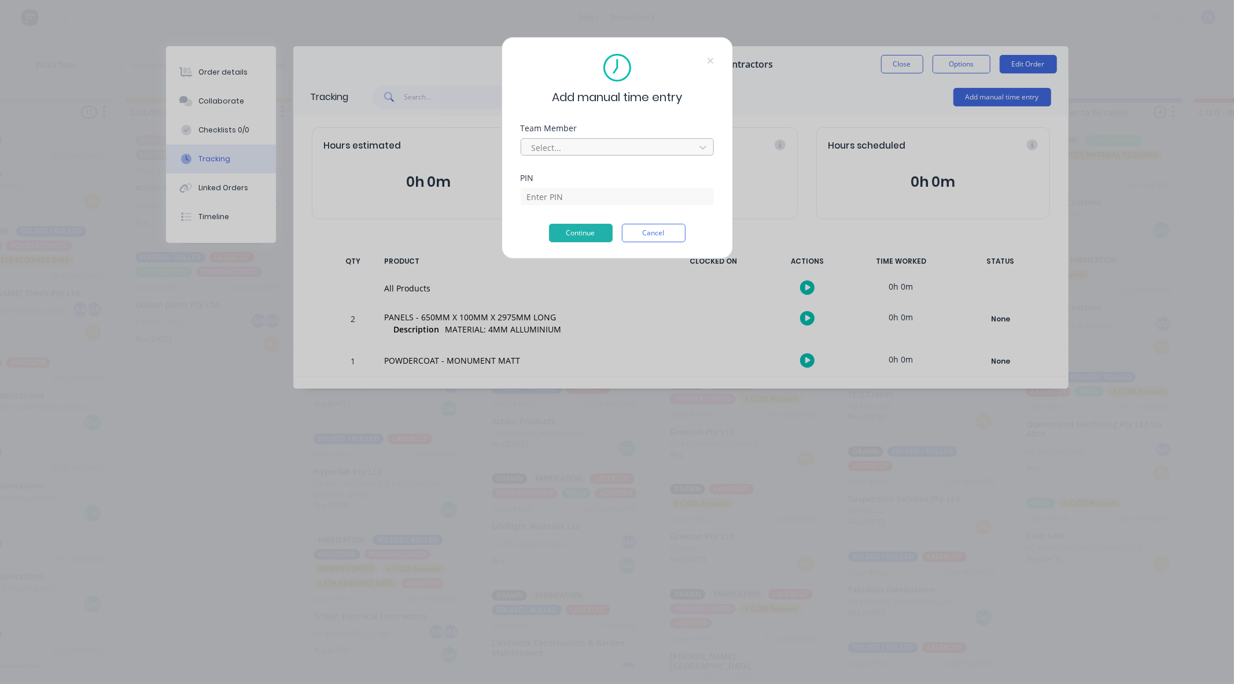
click at [579, 143] on div at bounding box center [609, 148] width 158 height 14
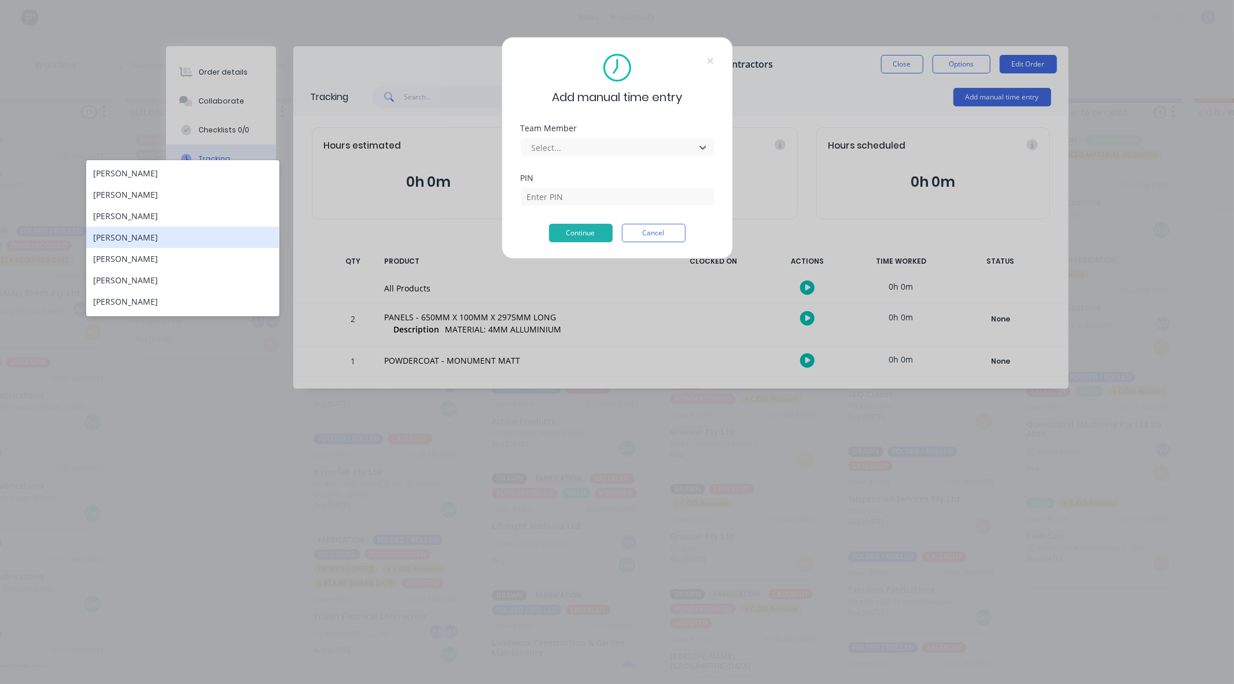
click at [149, 244] on div "[PERSON_NAME]" at bounding box center [182, 237] width 193 height 21
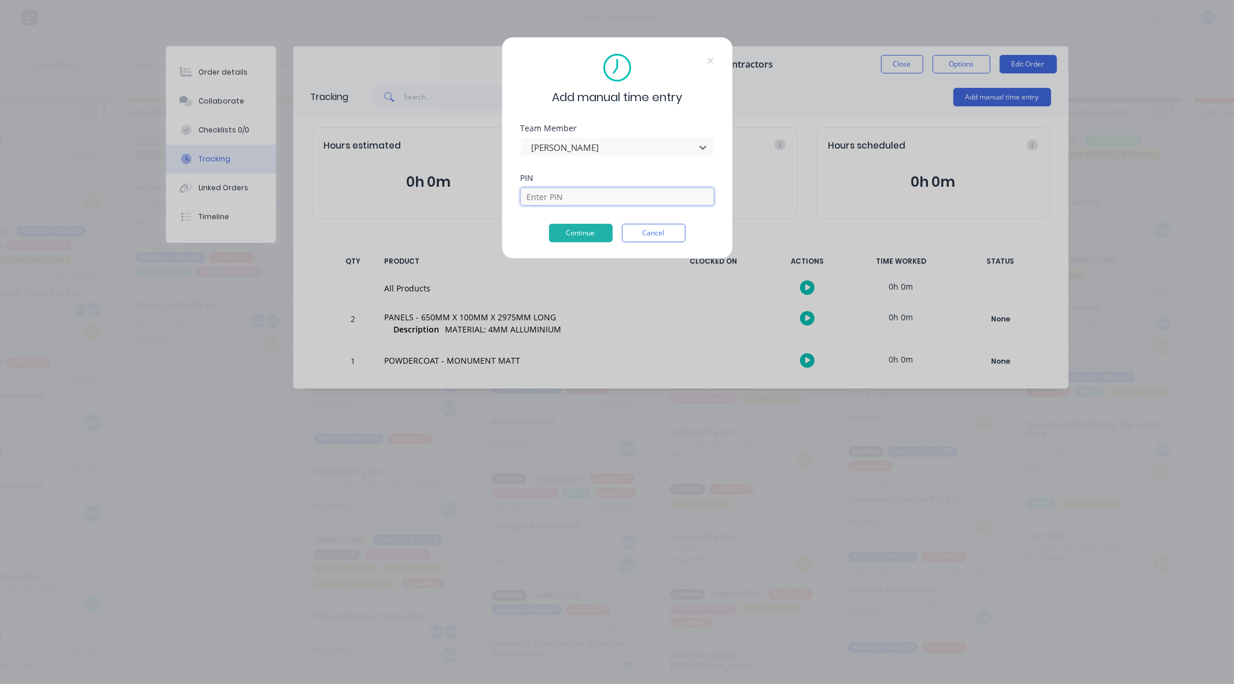
click at [580, 190] on input at bounding box center [616, 196] width 193 height 17
type input "0000"
click at [568, 235] on button "Continue" at bounding box center [581, 233] width 64 height 19
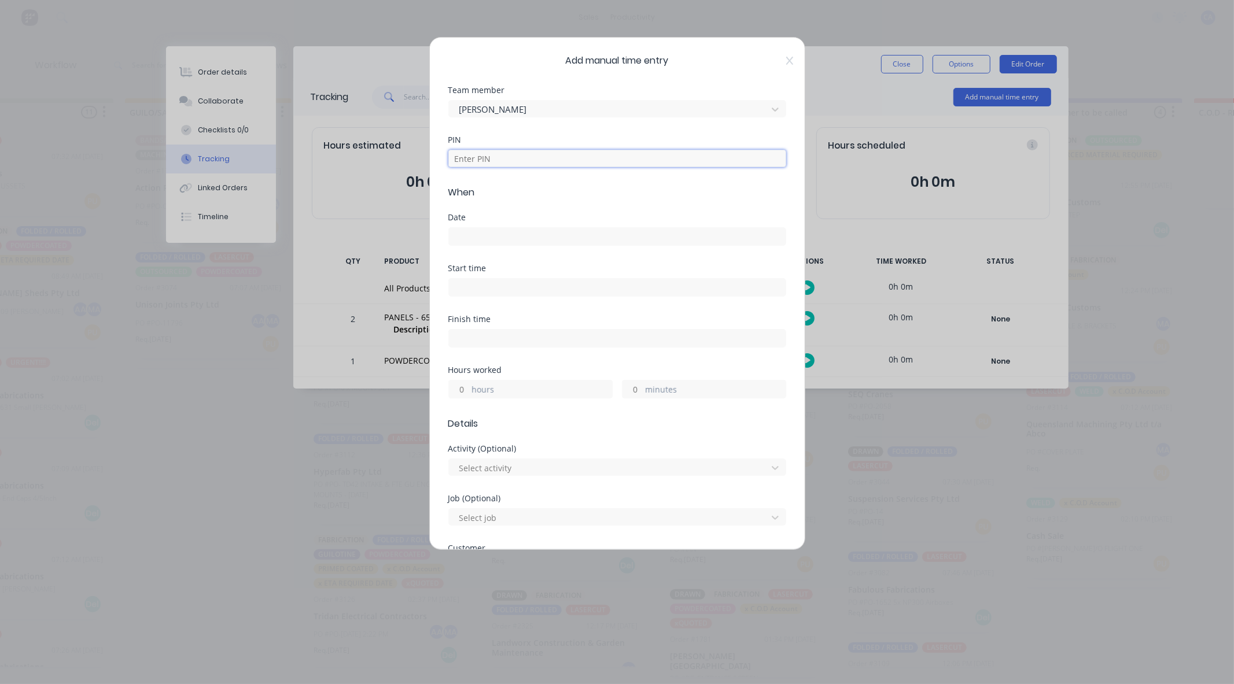
click at [521, 152] on input at bounding box center [617, 158] width 338 height 17
type input "0000"
click at [531, 239] on input at bounding box center [617, 236] width 337 height 17
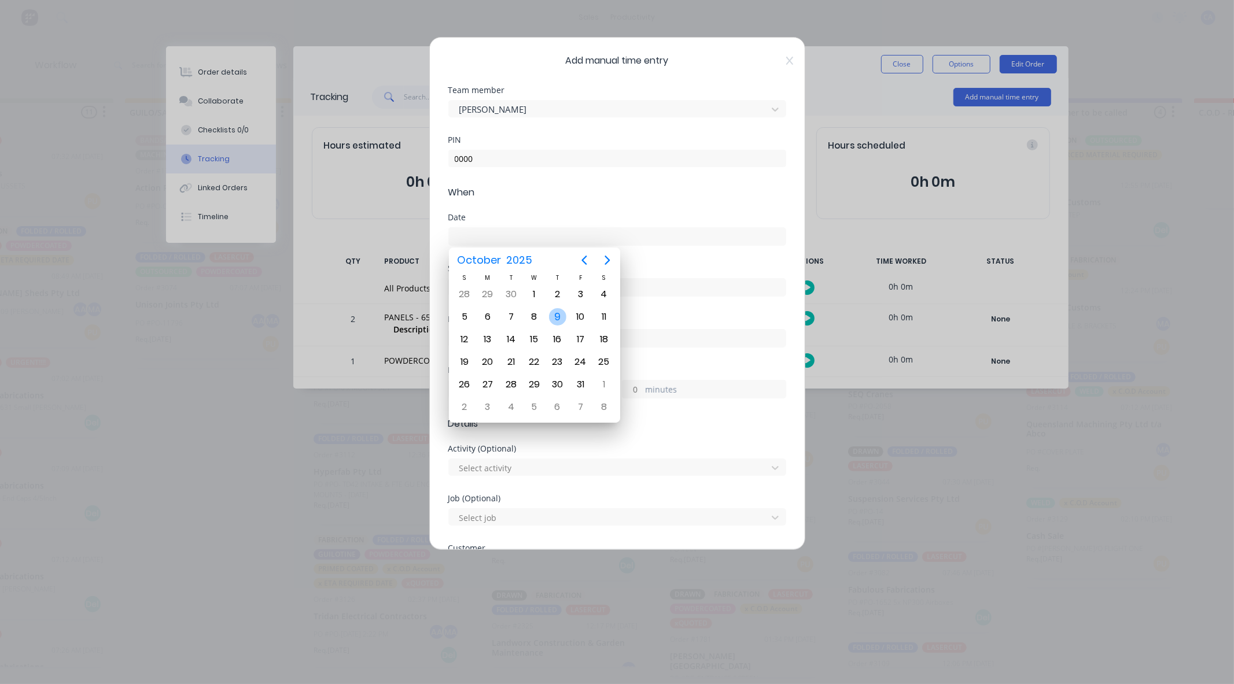
click at [552, 315] on div "9" at bounding box center [557, 316] width 17 height 17
type input "[DATE]"
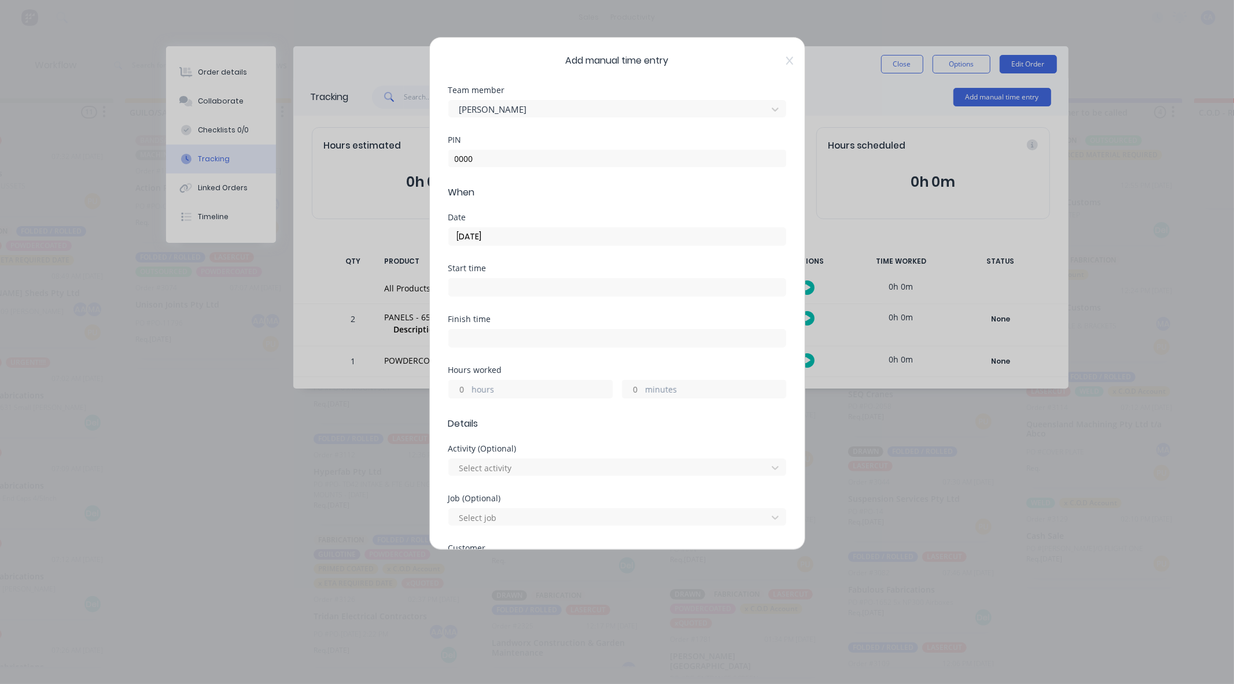
click at [630, 389] on input "minutes" at bounding box center [632, 389] width 20 height 17
click at [463, 394] on input "hours" at bounding box center [459, 389] width 20 height 17
type input "1"
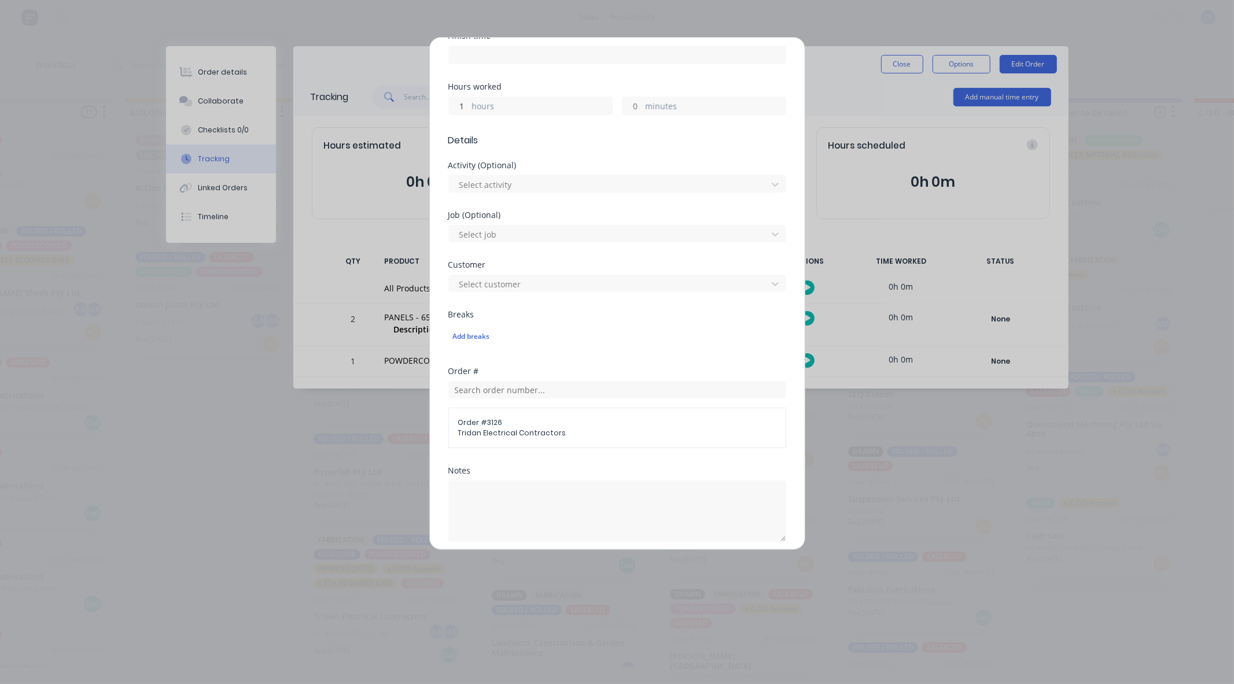
scroll to position [161, 0]
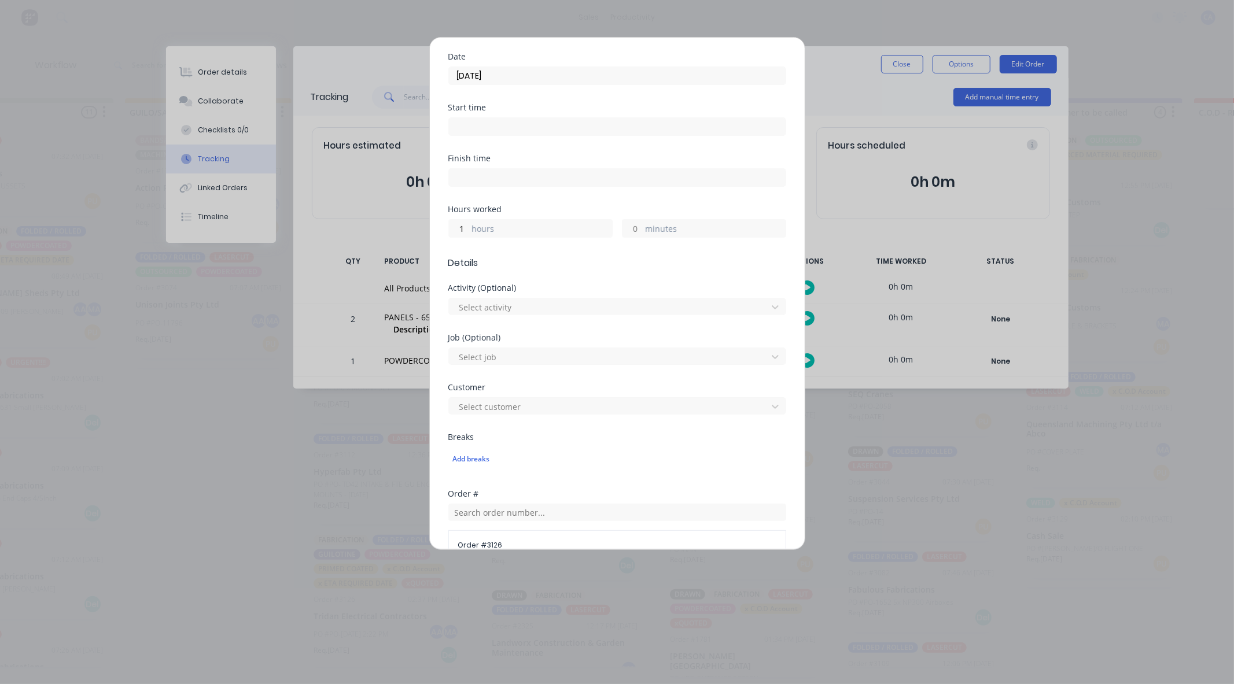
click at [641, 221] on div "minutes" at bounding box center [704, 228] width 164 height 19
click at [634, 223] on input "minutes" at bounding box center [632, 228] width 20 height 17
type input "15"
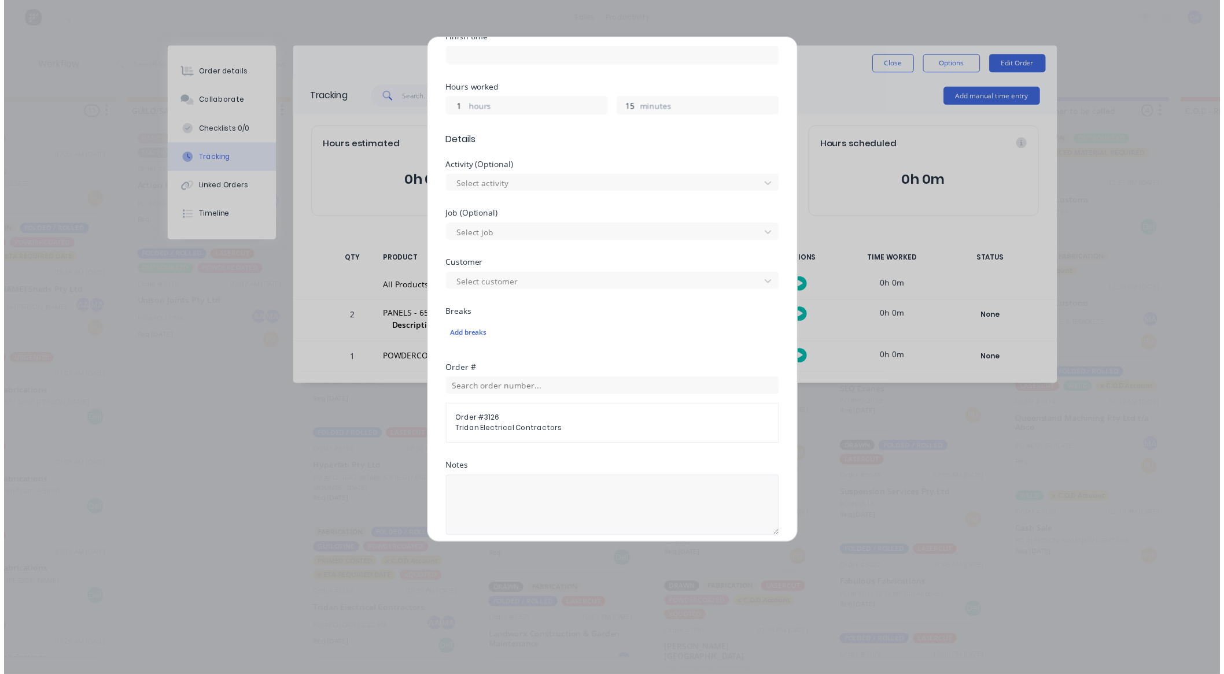
scroll to position [418, 0]
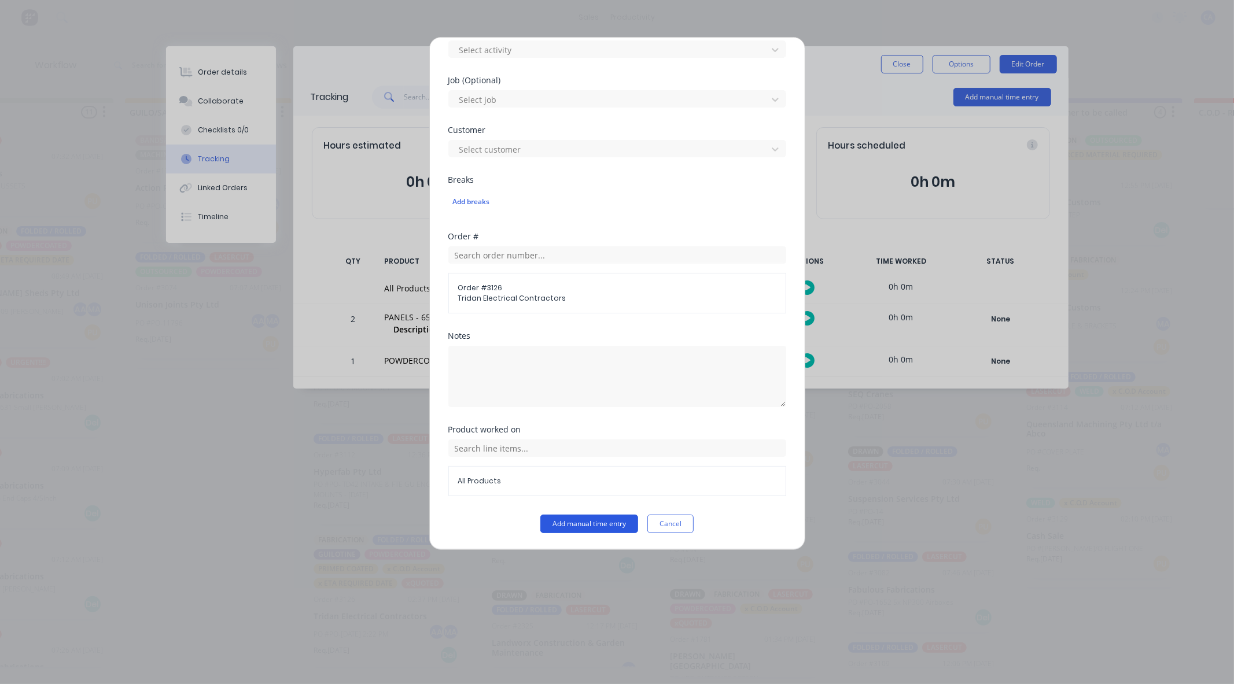
click at [598, 522] on button "Add manual time entry" at bounding box center [589, 524] width 98 height 19
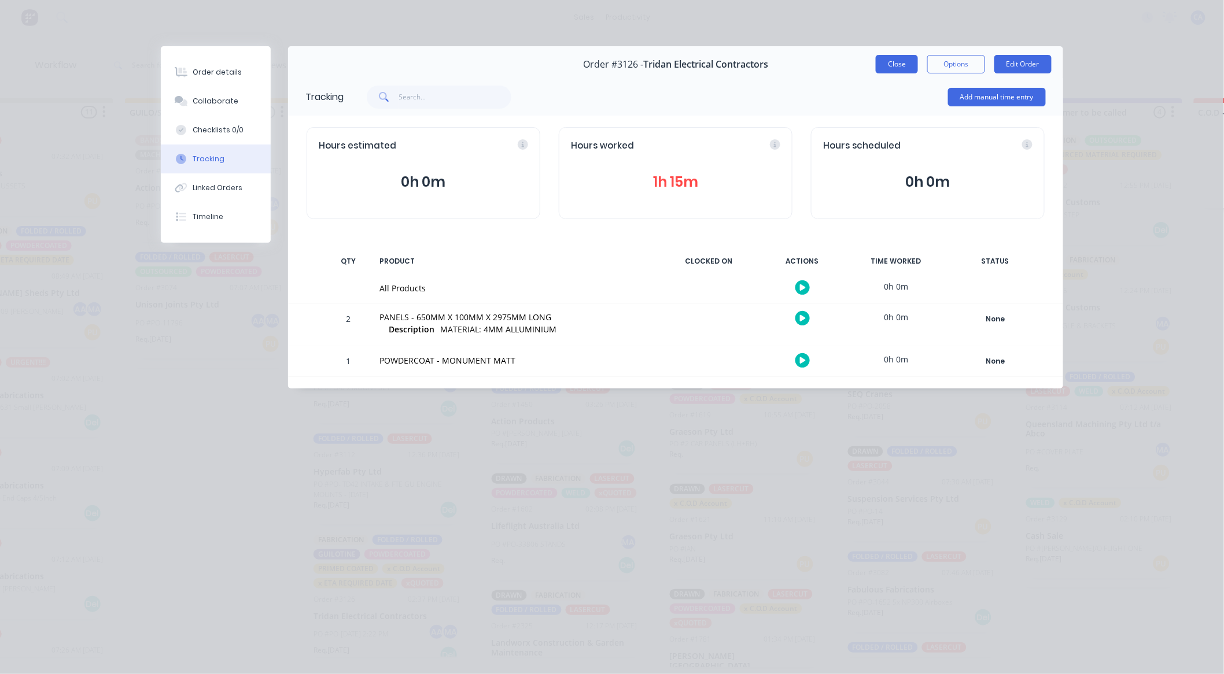
click at [886, 68] on button "Close" at bounding box center [897, 64] width 42 height 19
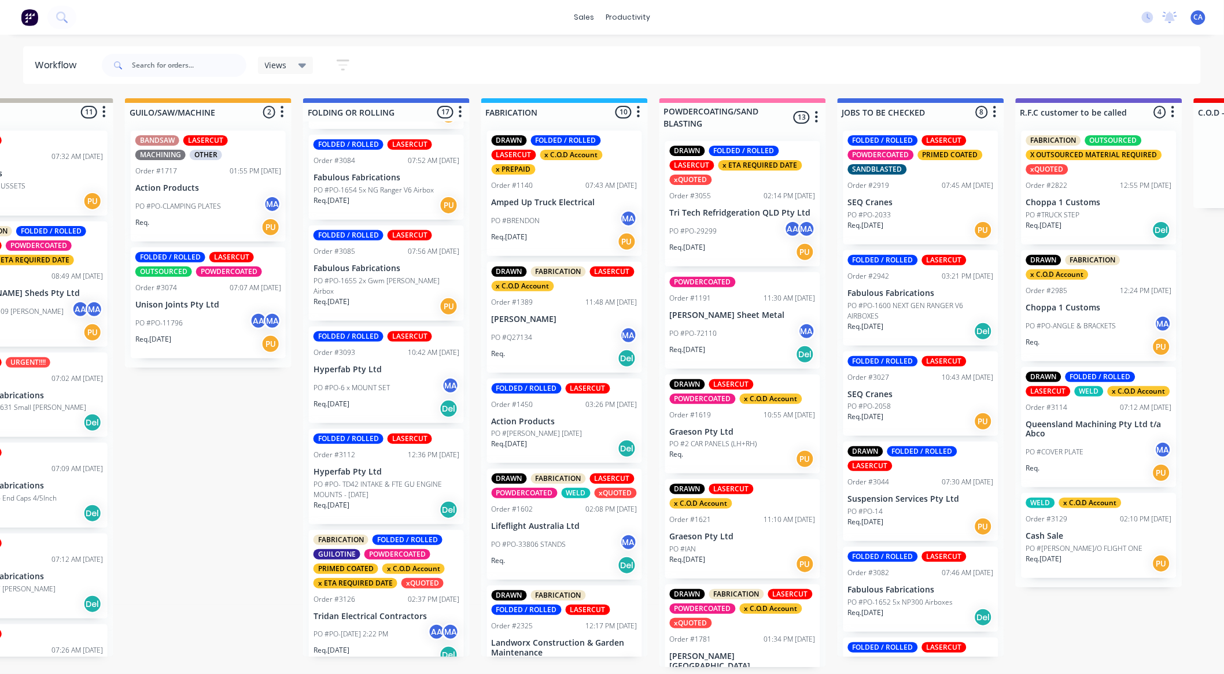
scroll to position [2, 434]
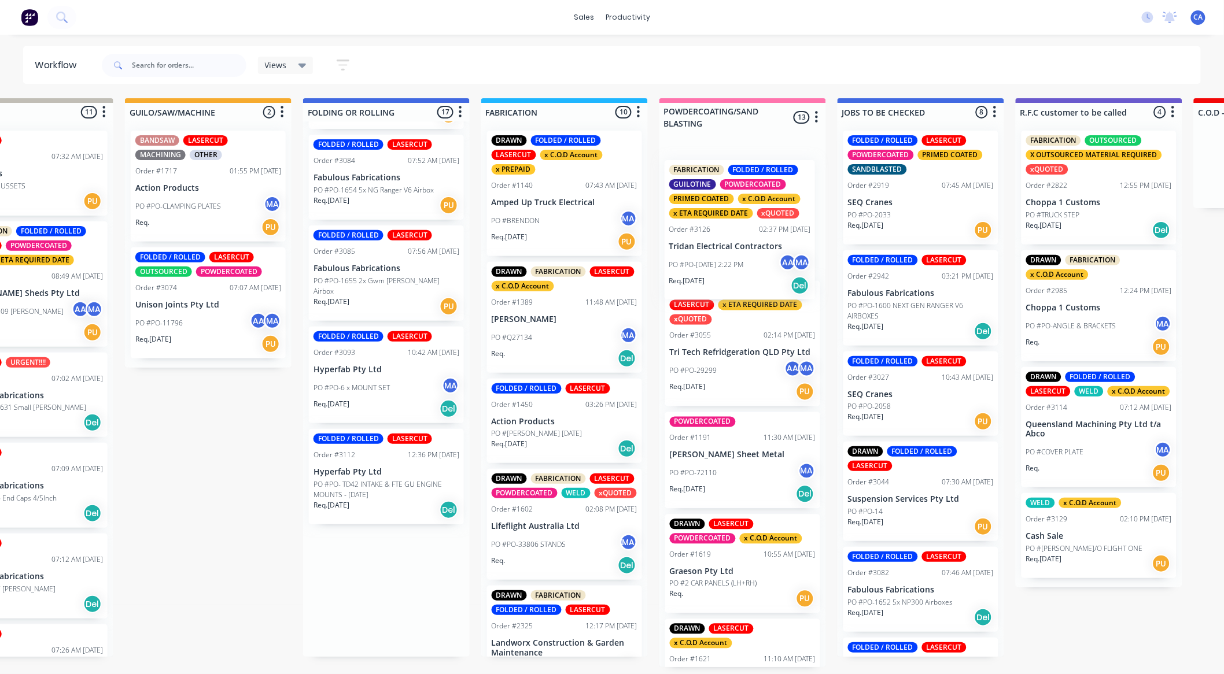
drag, startPoint x: 374, startPoint y: 604, endPoint x: 738, endPoint y: 246, distance: 510.4
click at [738, 246] on div "Submitted 27 Sort By Created date Required date Order number Customer name Most…" at bounding box center [1108, 382] width 3103 height 569
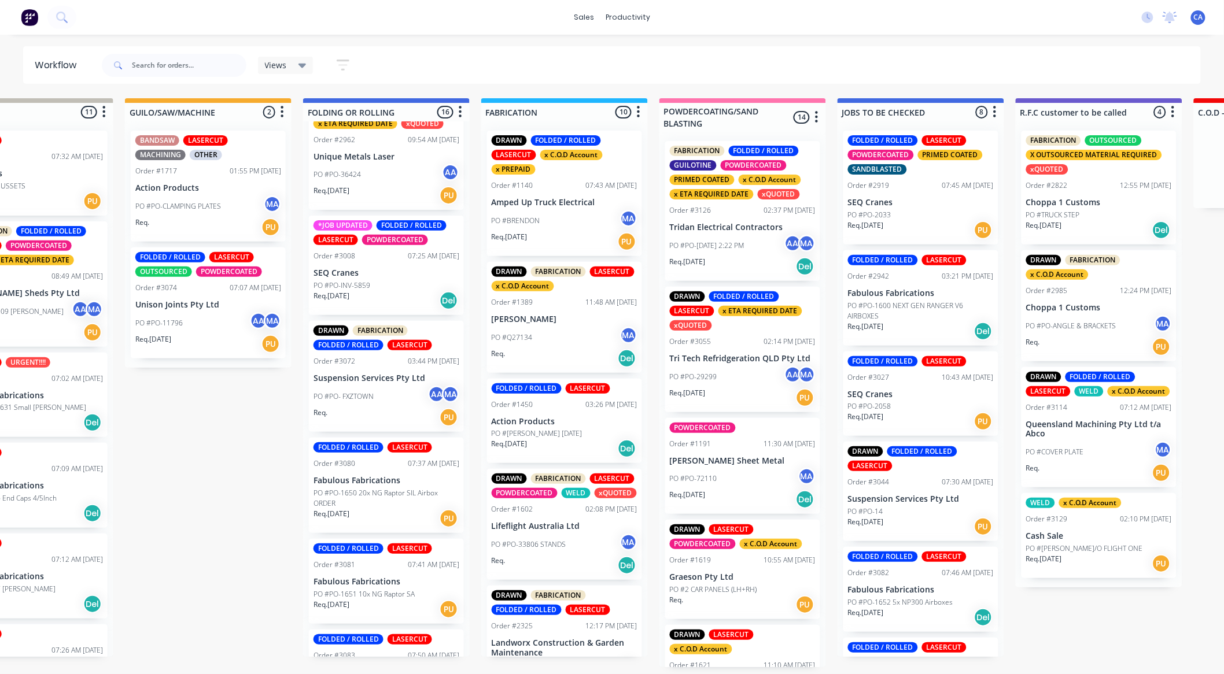
scroll to position [682, 0]
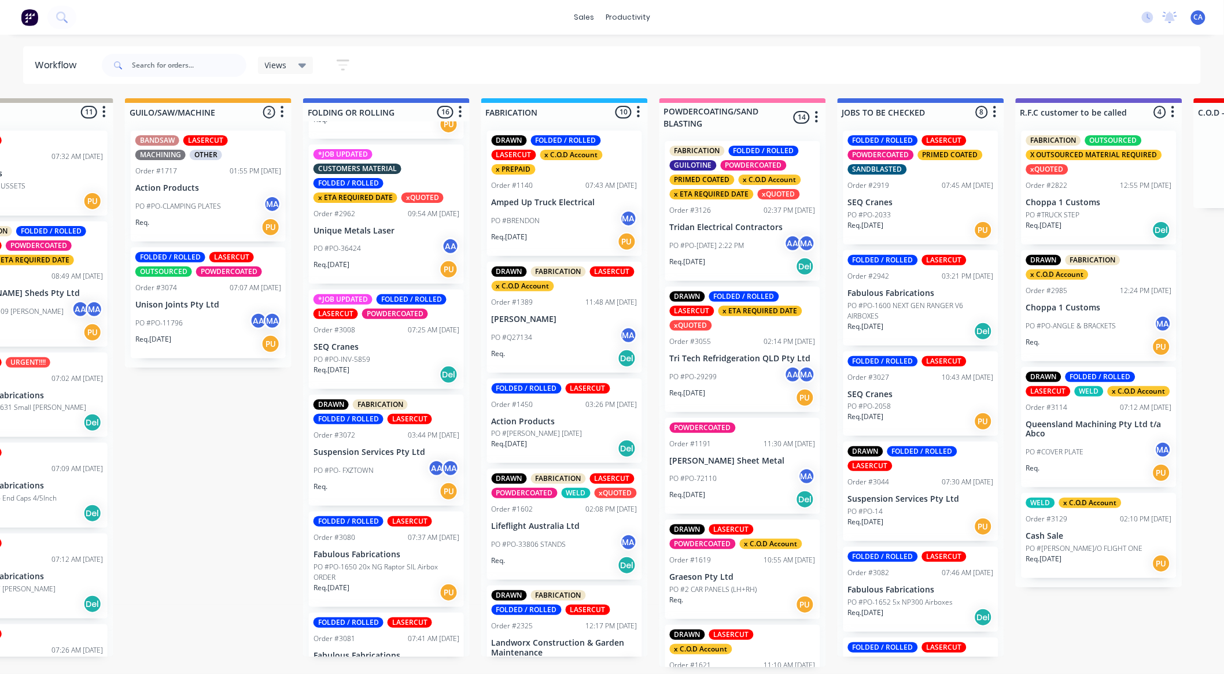
click at [398, 449] on p "Suspension Services Pty Ltd" at bounding box center [386, 453] width 146 height 10
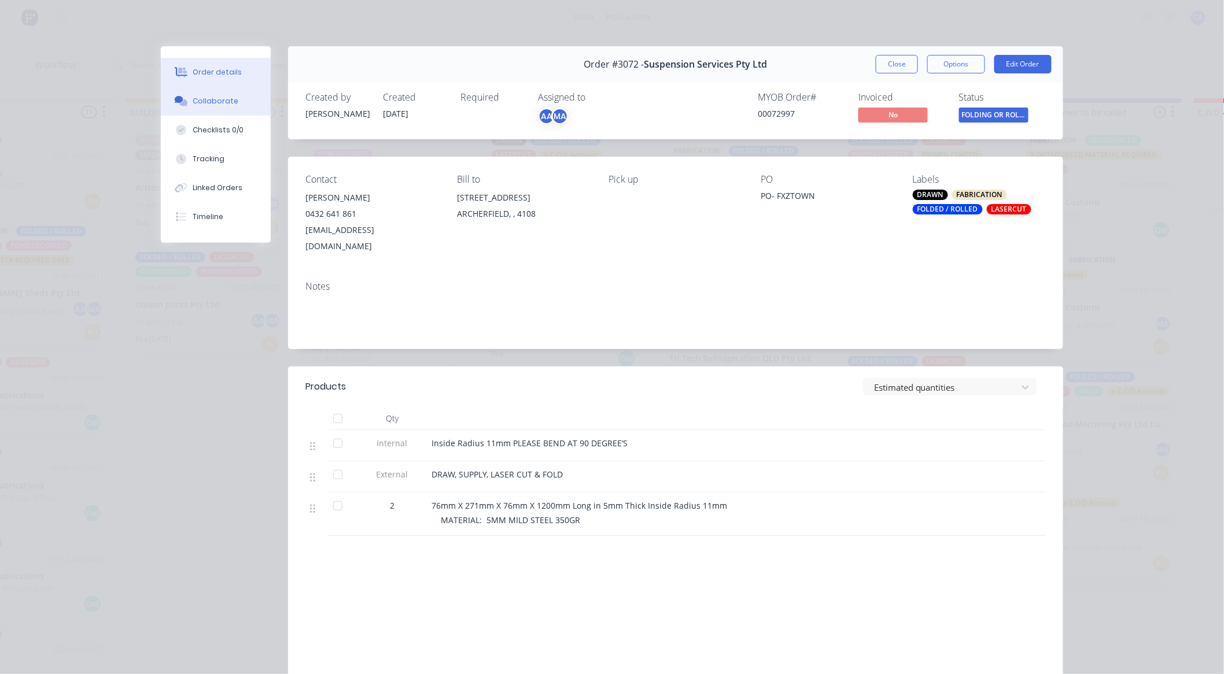
click at [211, 103] on div "Collaborate" at bounding box center [216, 101] width 46 height 10
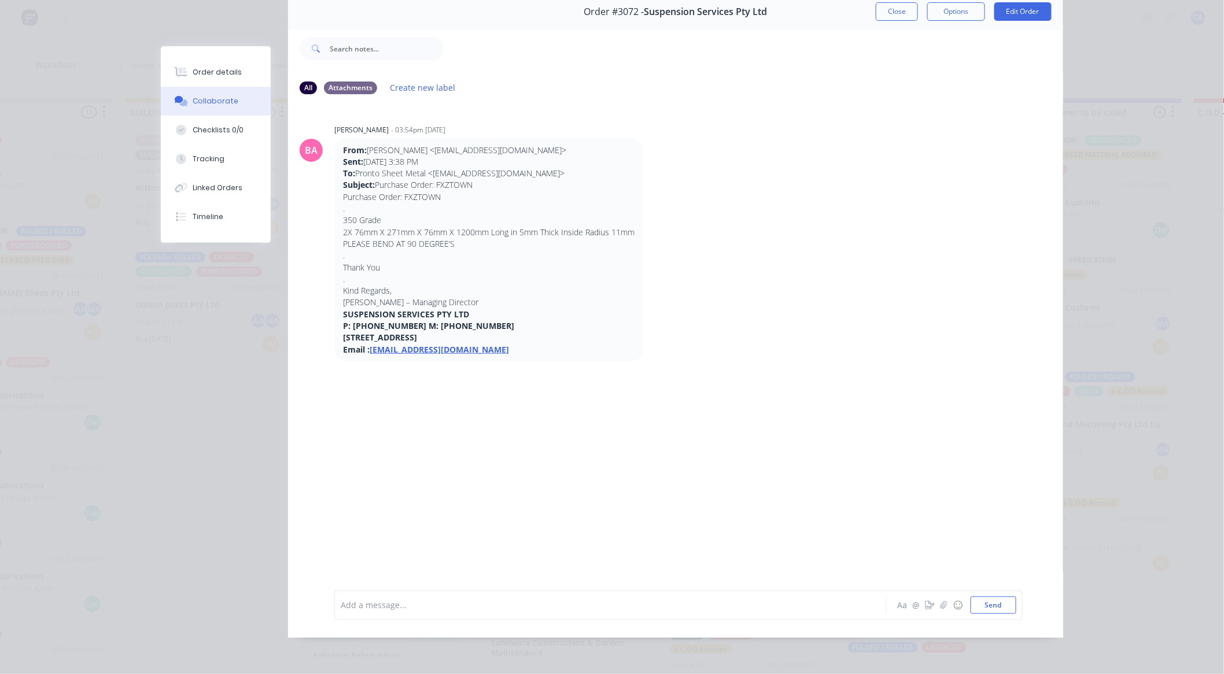
scroll to position [0, 0]
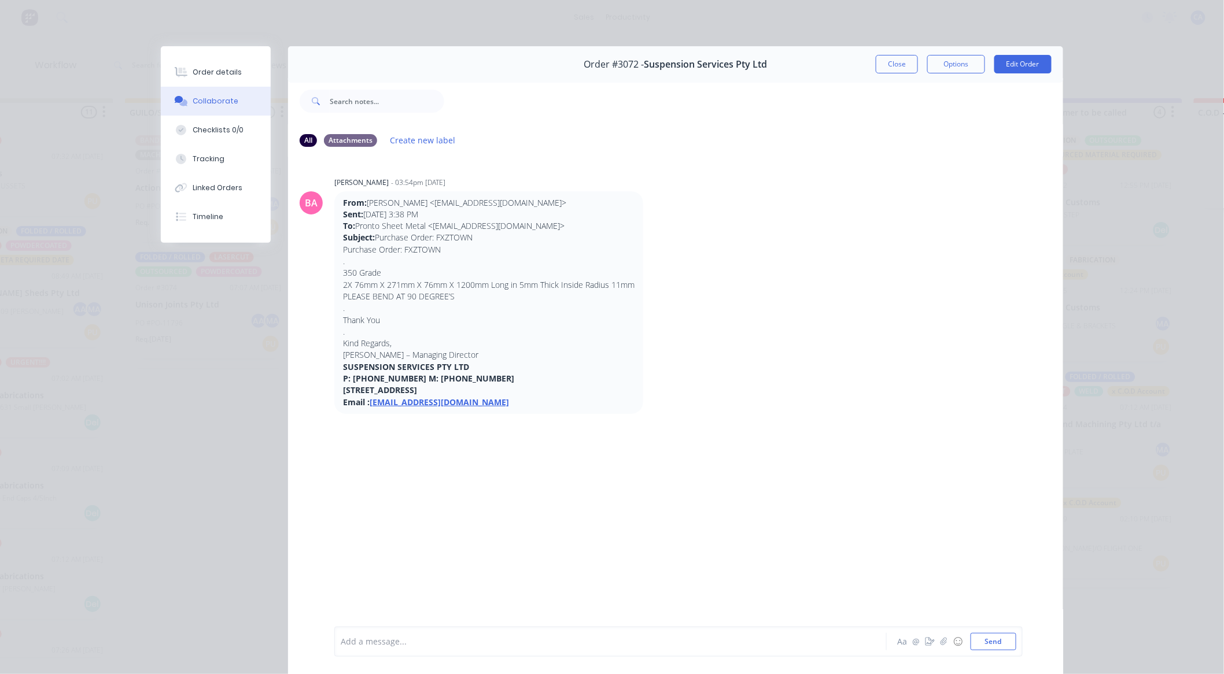
click at [892, 58] on button "Close" at bounding box center [897, 64] width 42 height 19
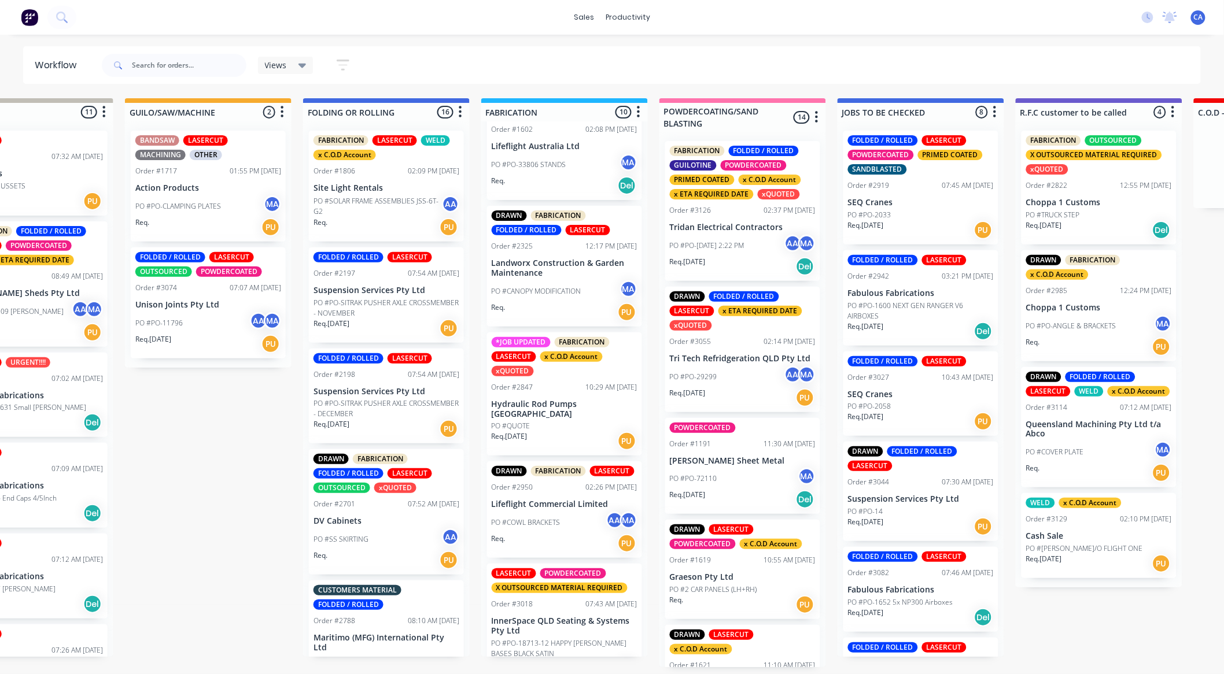
scroll to position [385, 0]
